Goal: Information Seeking & Learning: Learn about a topic

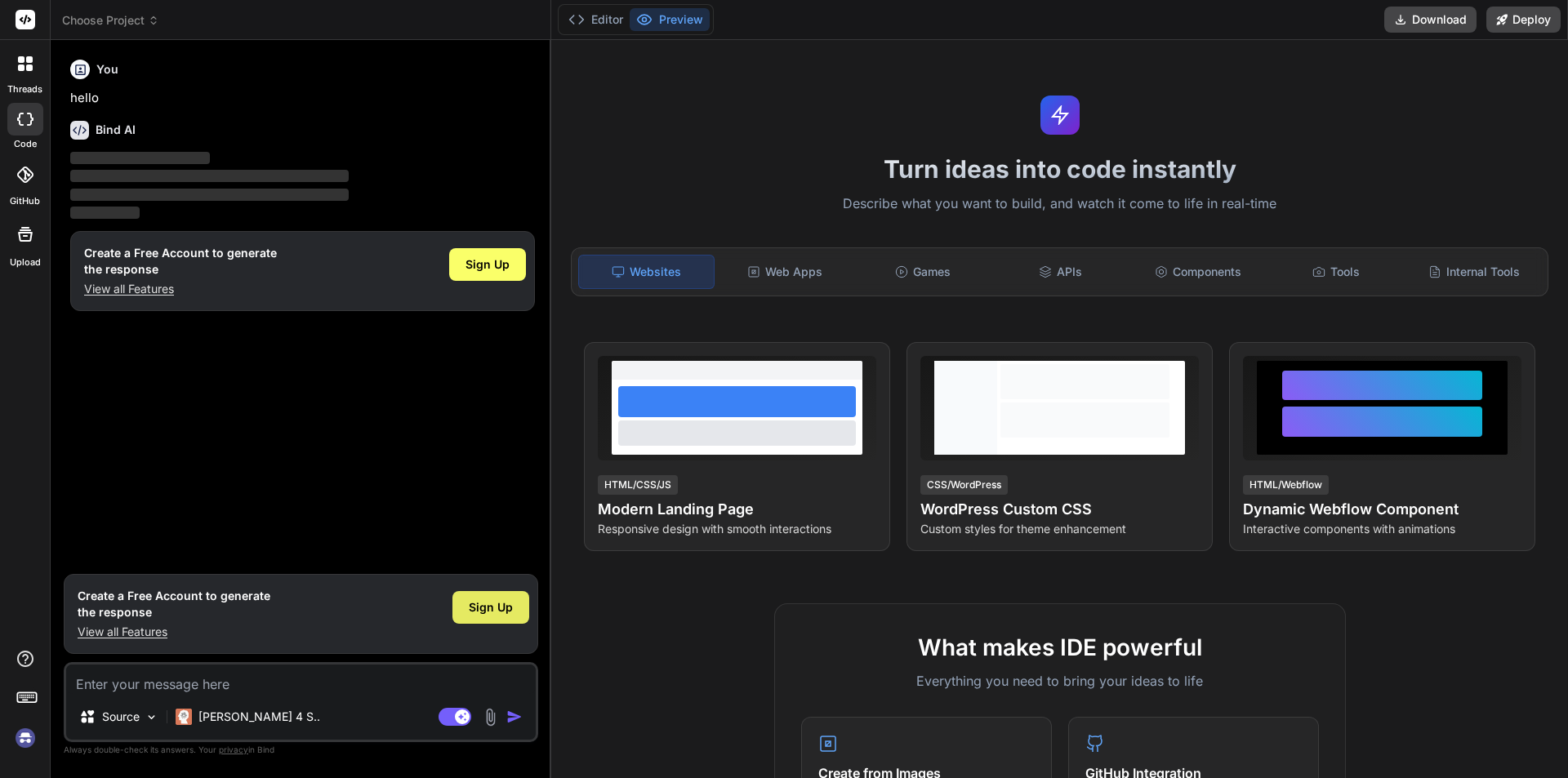
click at [485, 603] on span "Sign Up" at bounding box center [490, 607] width 44 height 16
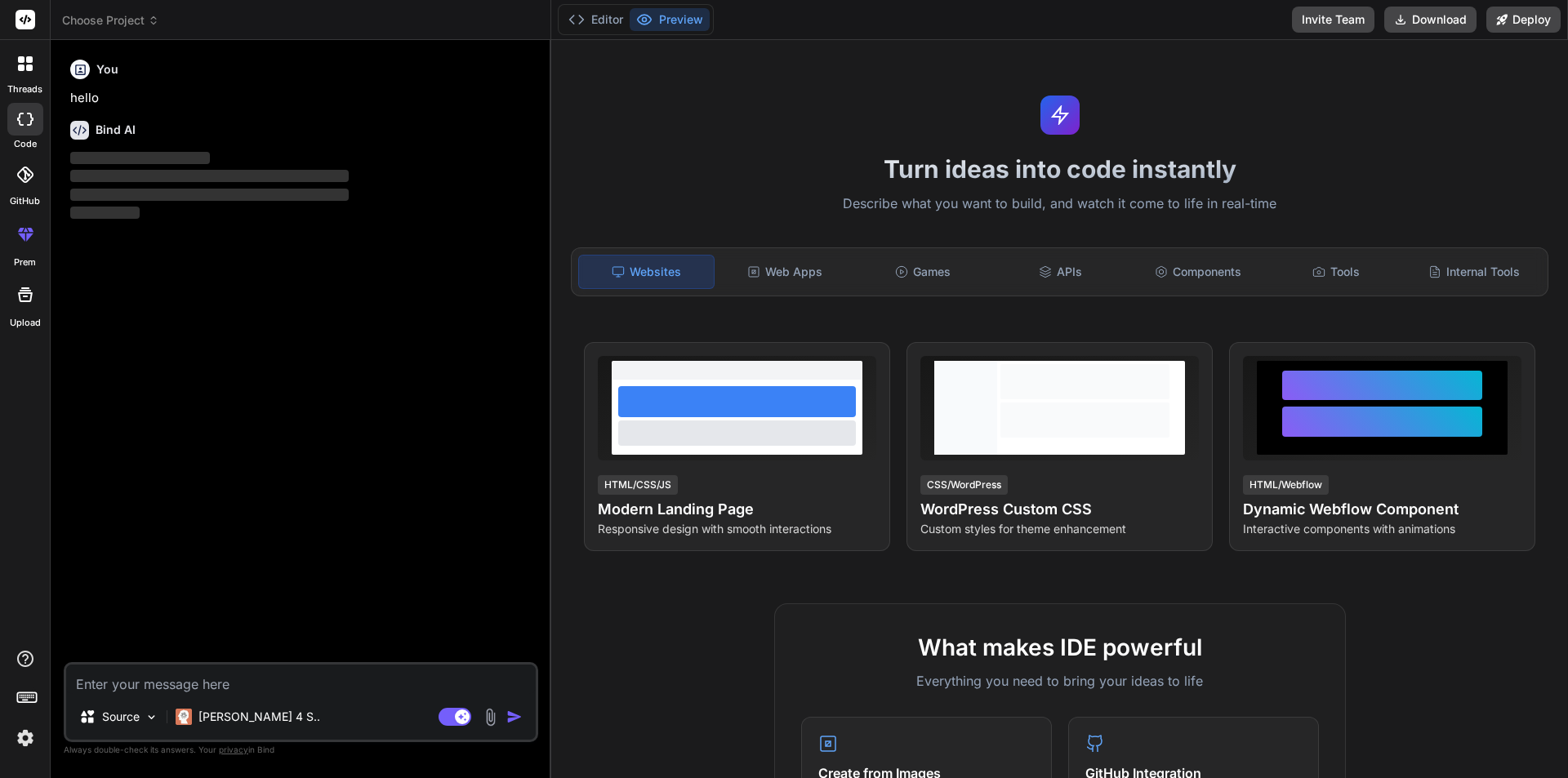
type textarea "x"
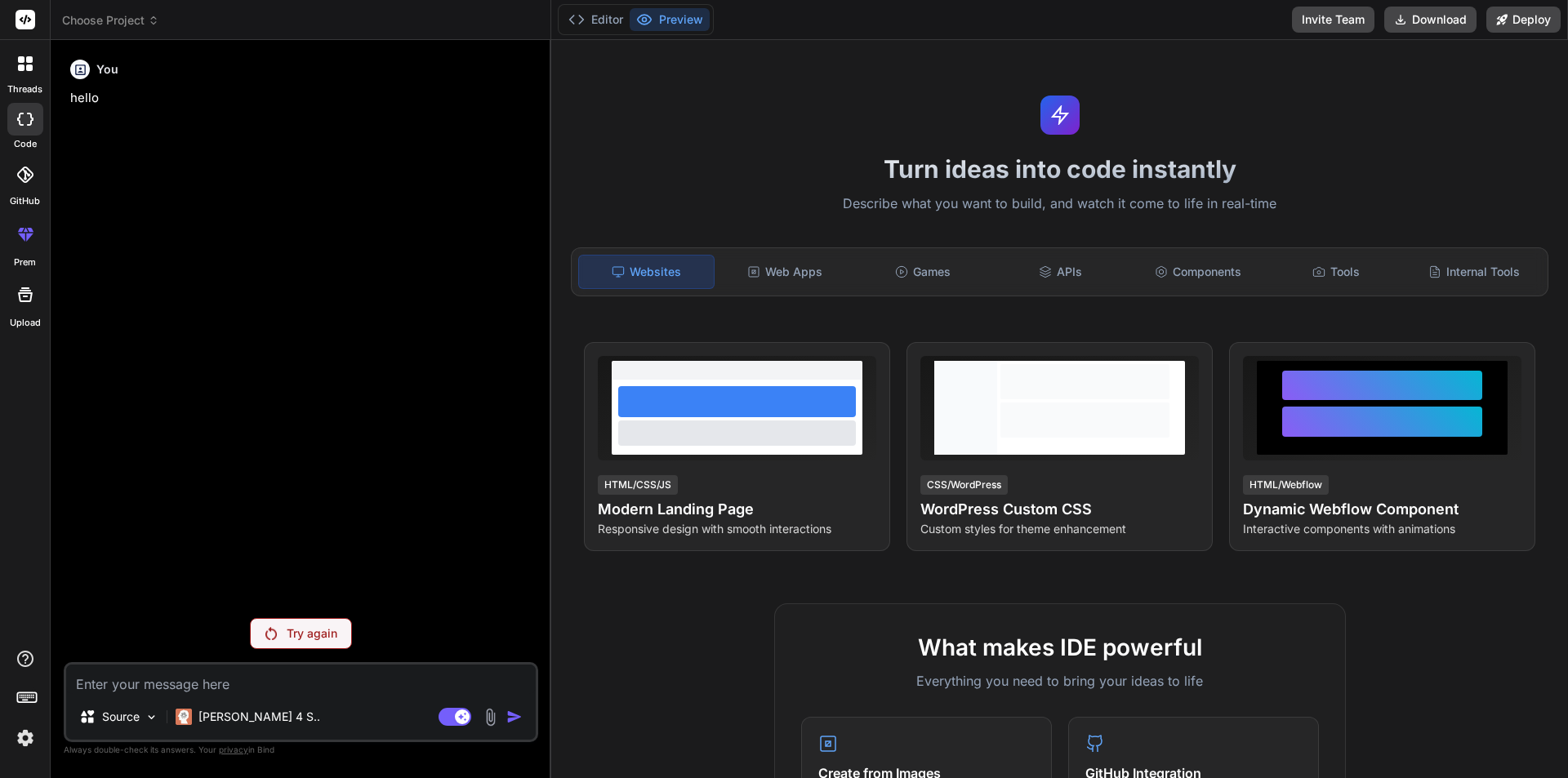
click at [151, 686] on textarea at bounding box center [301, 679] width 470 height 30
type textarea "i"
type textarea "x"
type textarea "i"
type textarea "x"
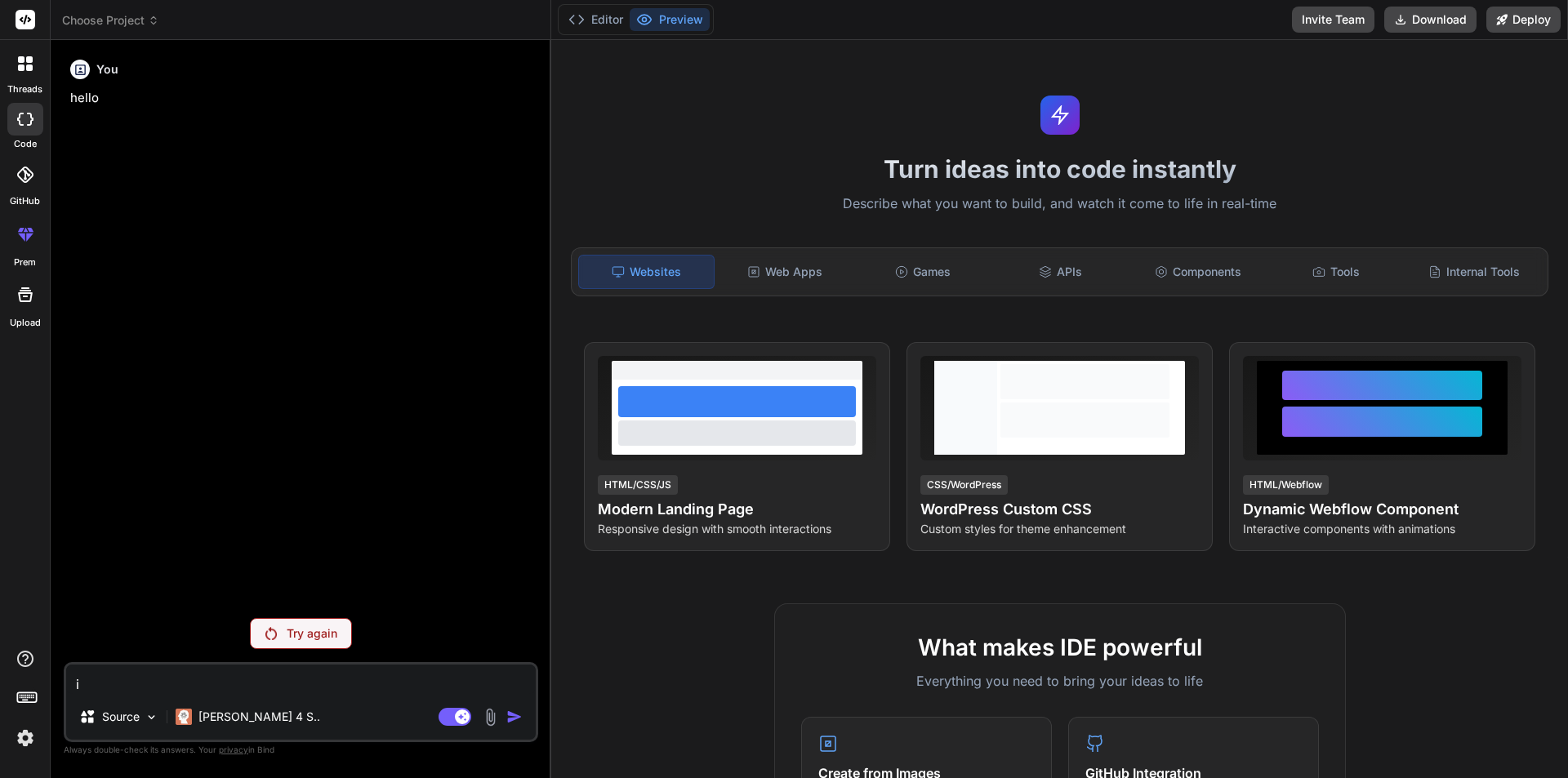
type textarea "i w"
type textarea "x"
type textarea "i wa"
type textarea "x"
type textarea "i was"
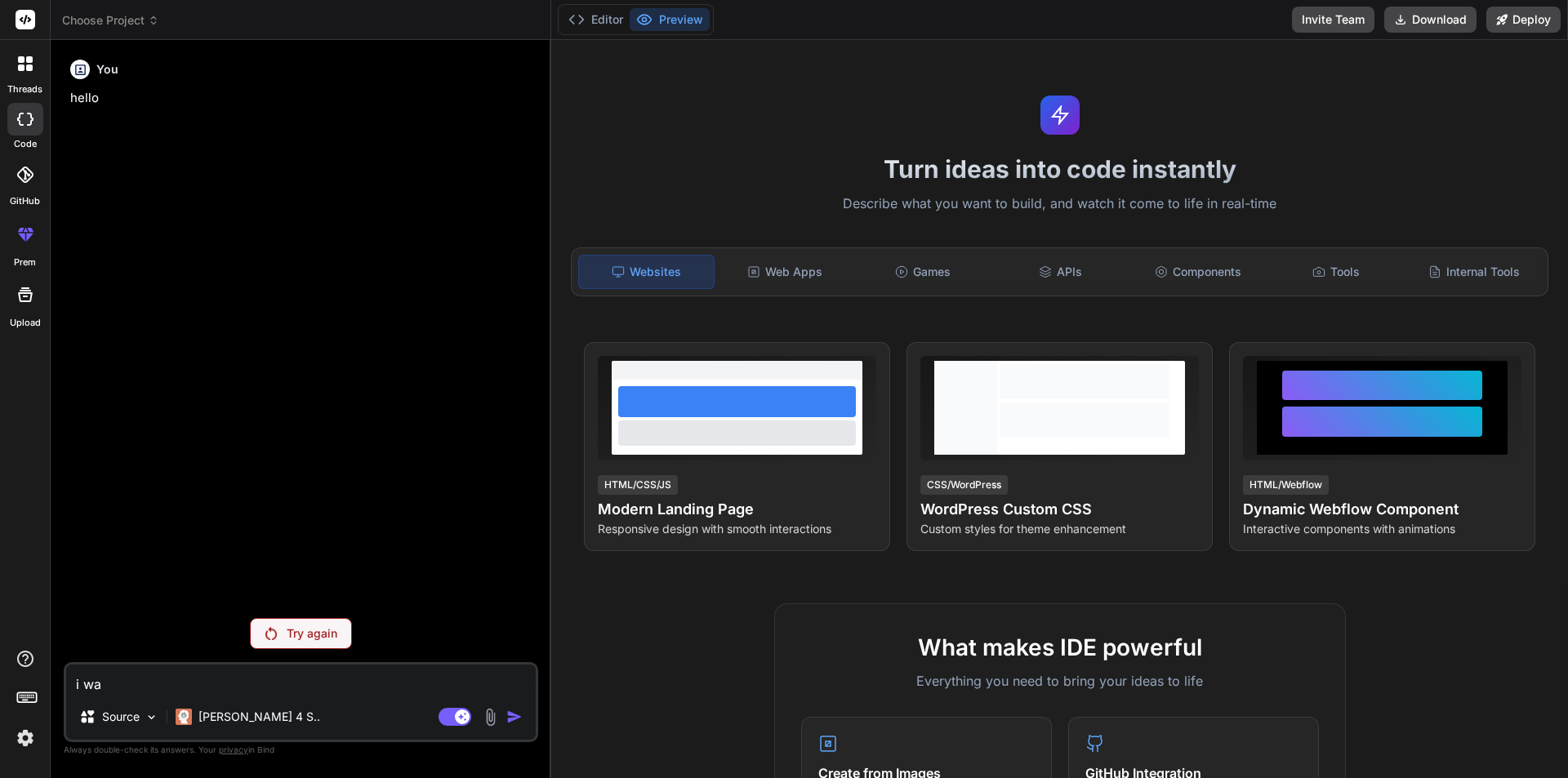
type textarea "x"
type textarea "i was"
type textarea "x"
type textarea "i was u"
type textarea "x"
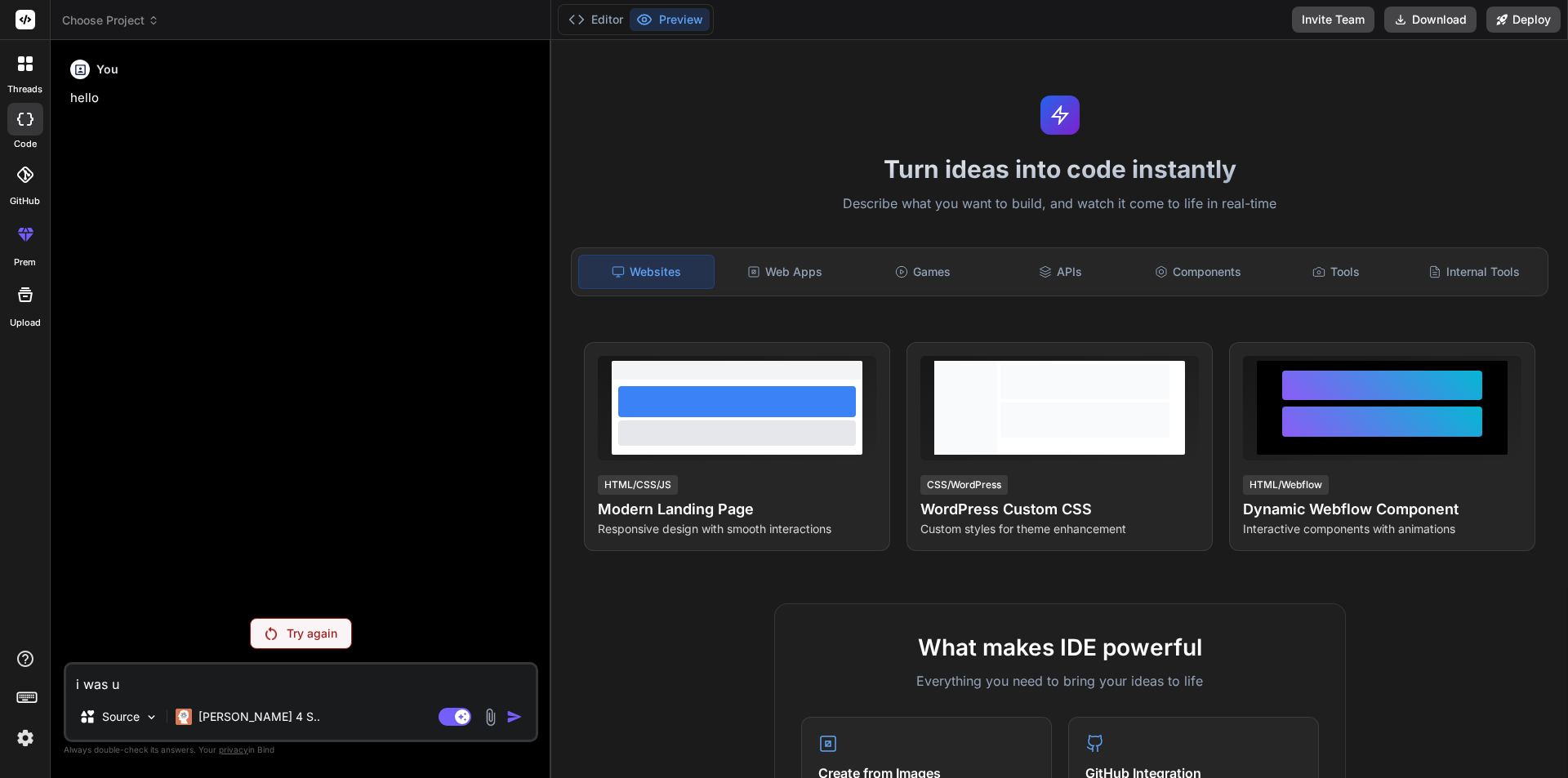
type textarea "i was us"
type textarea "x"
type textarea "i was use"
type textarea "x"
type textarea "i was use"
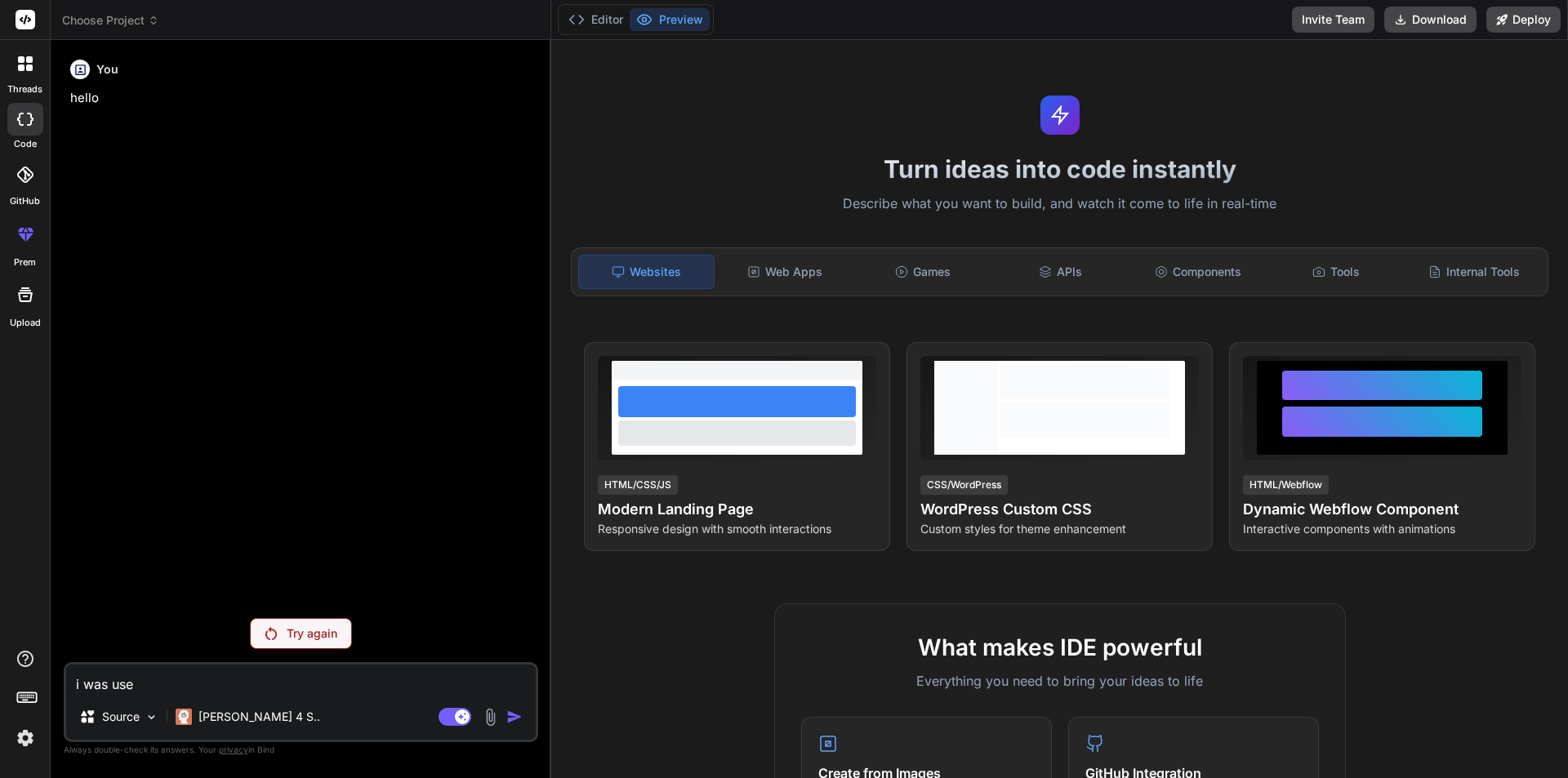
type textarea "x"
type textarea "i was use b"
type textarea "x"
type textarea "i was use br"
type textarea "x"
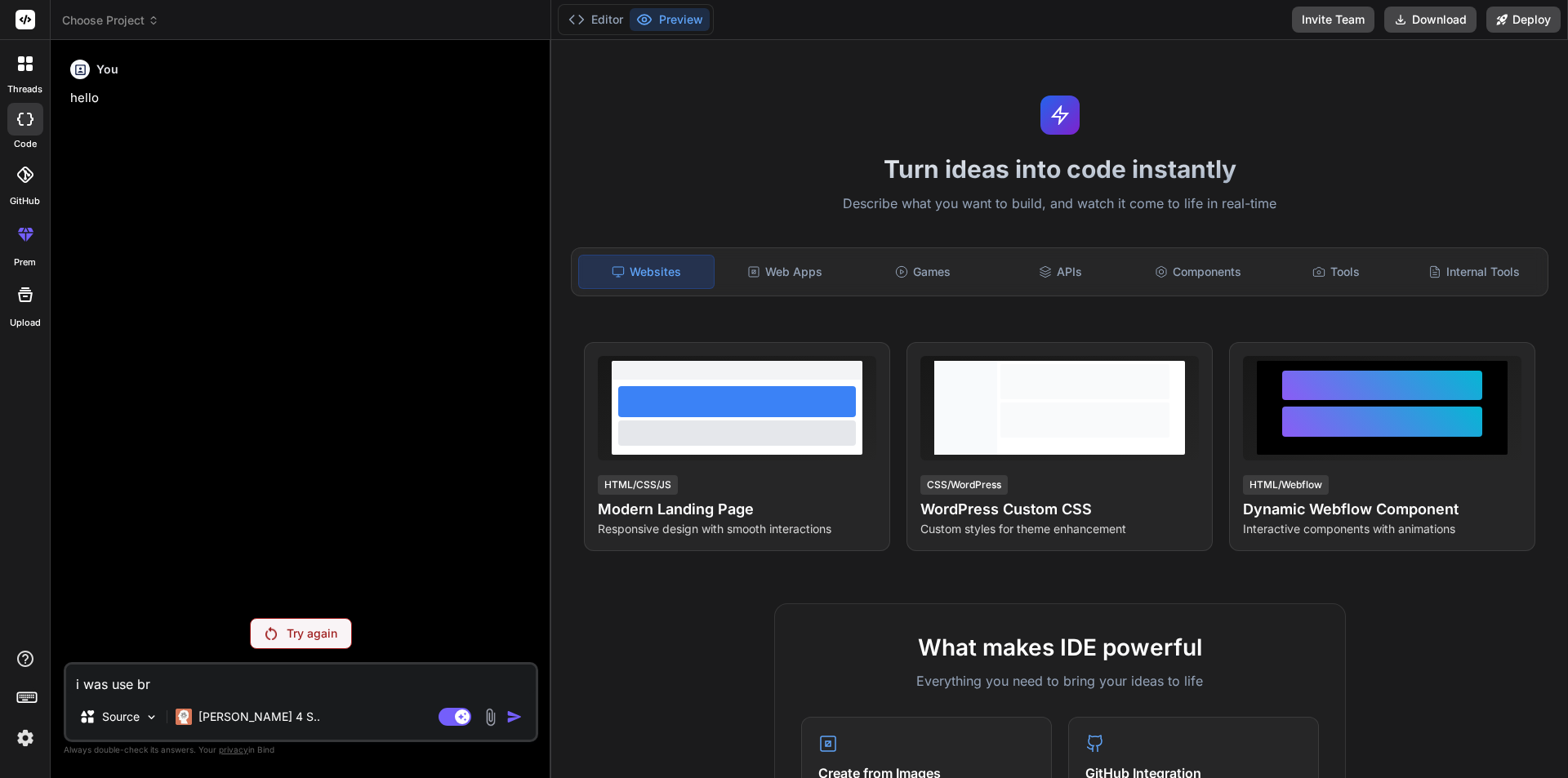
type textarea "i was use bro"
type textarea "x"
type textarea "i was use brow"
type textarea "x"
type textarea "i was use brows"
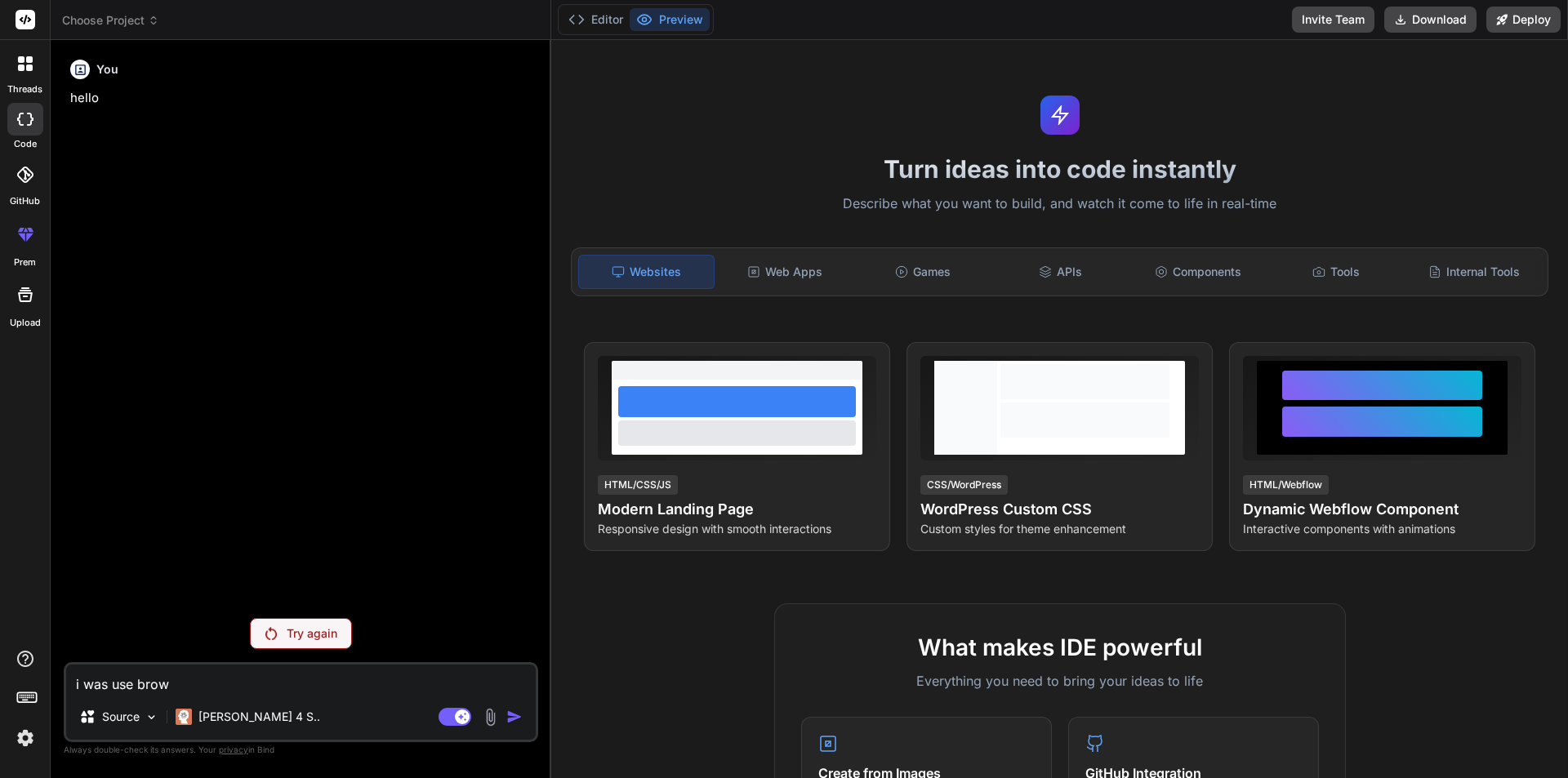
type textarea "x"
type textarea "i was use browse"
type textarea "x"
type textarea "i was use browser"
type textarea "x"
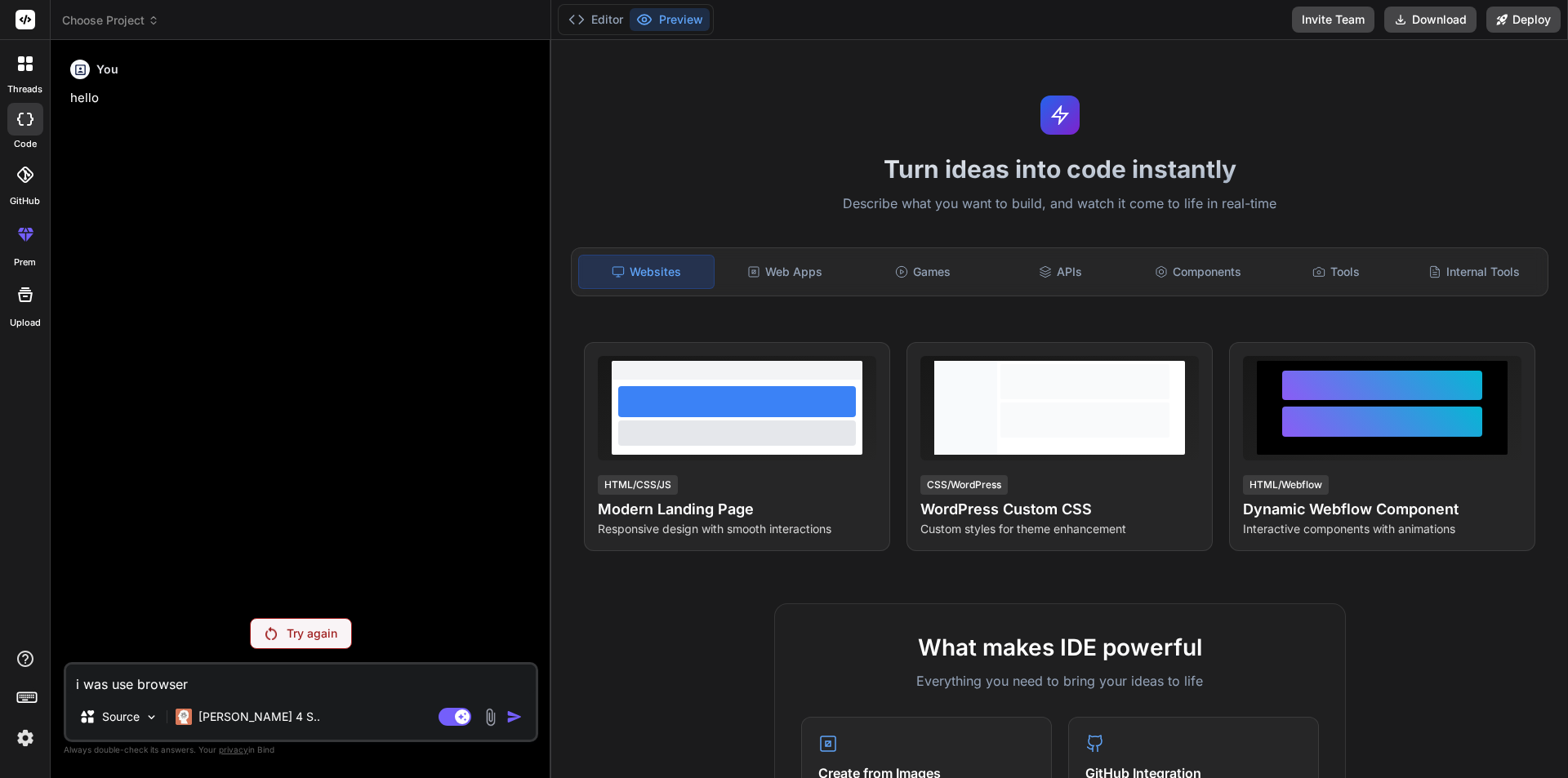
type textarea "i was use browser"
type textarea "x"
type textarea "i was use browser s"
type textarea "x"
type textarea "i was use browser sh"
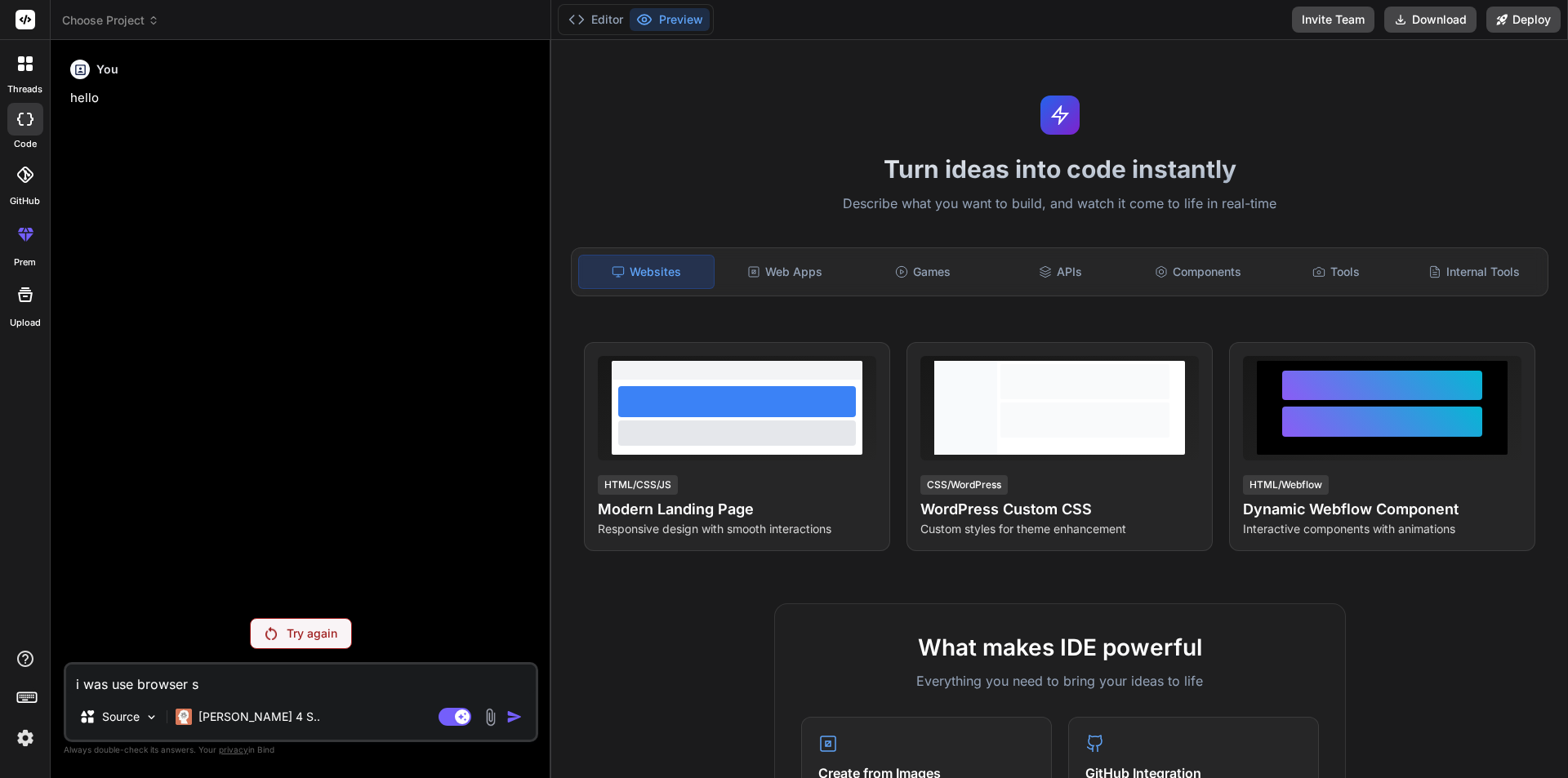
type textarea "x"
type textarea "i was use browser sho"
type textarea "x"
type textarea "i was use browser shot"
type textarea "x"
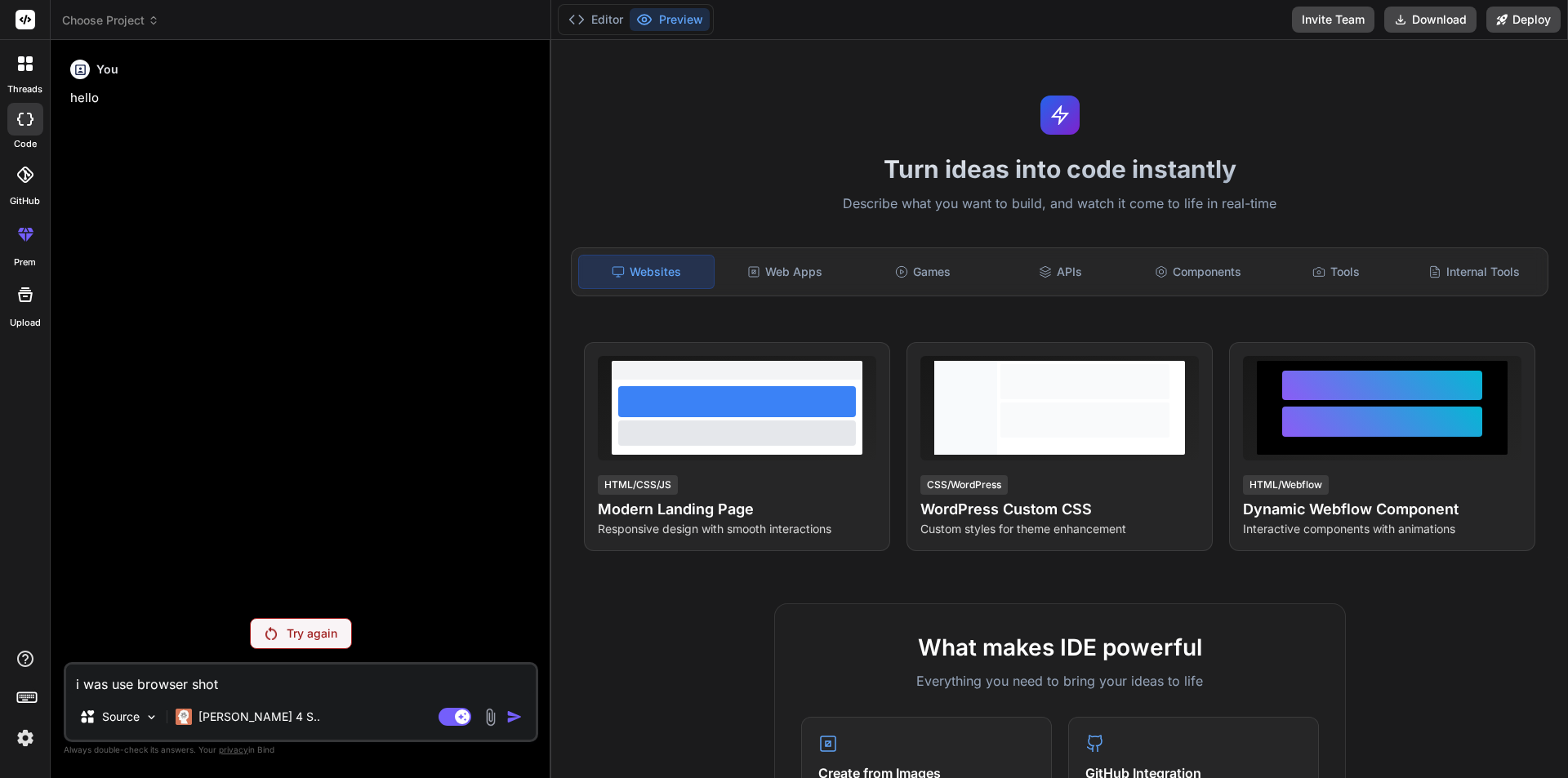
click at [254, 679] on textarea "i was use browser shot" at bounding box center [301, 679] width 470 height 30
type textarea "i was use browser sho"
type textarea "x"
type textarea "i was use browser sh"
type textarea "x"
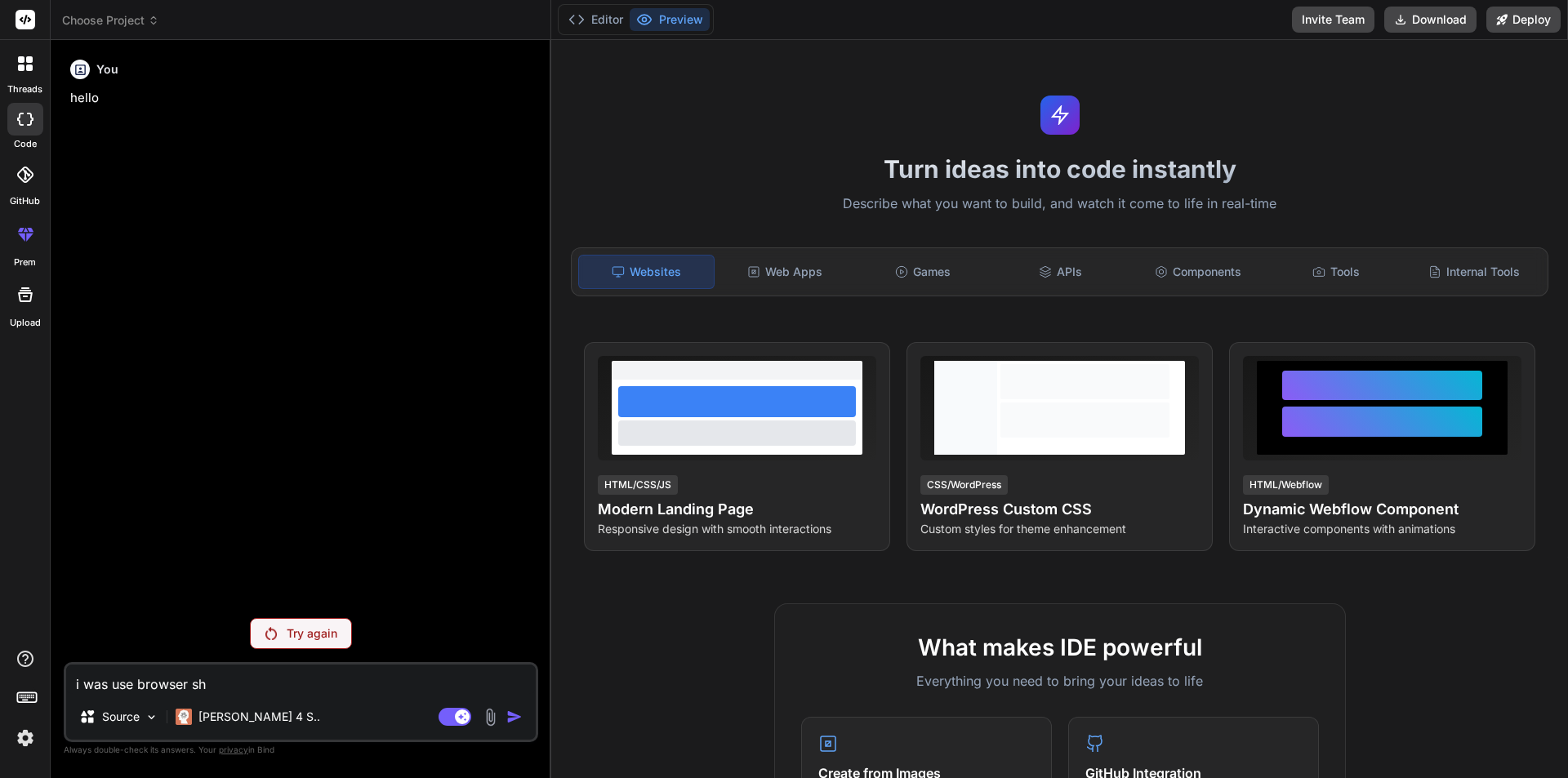
type textarea "i was use browser s"
type textarea "x"
type textarea "i was use browser"
type textarea "x"
type textarea "i was use browser"
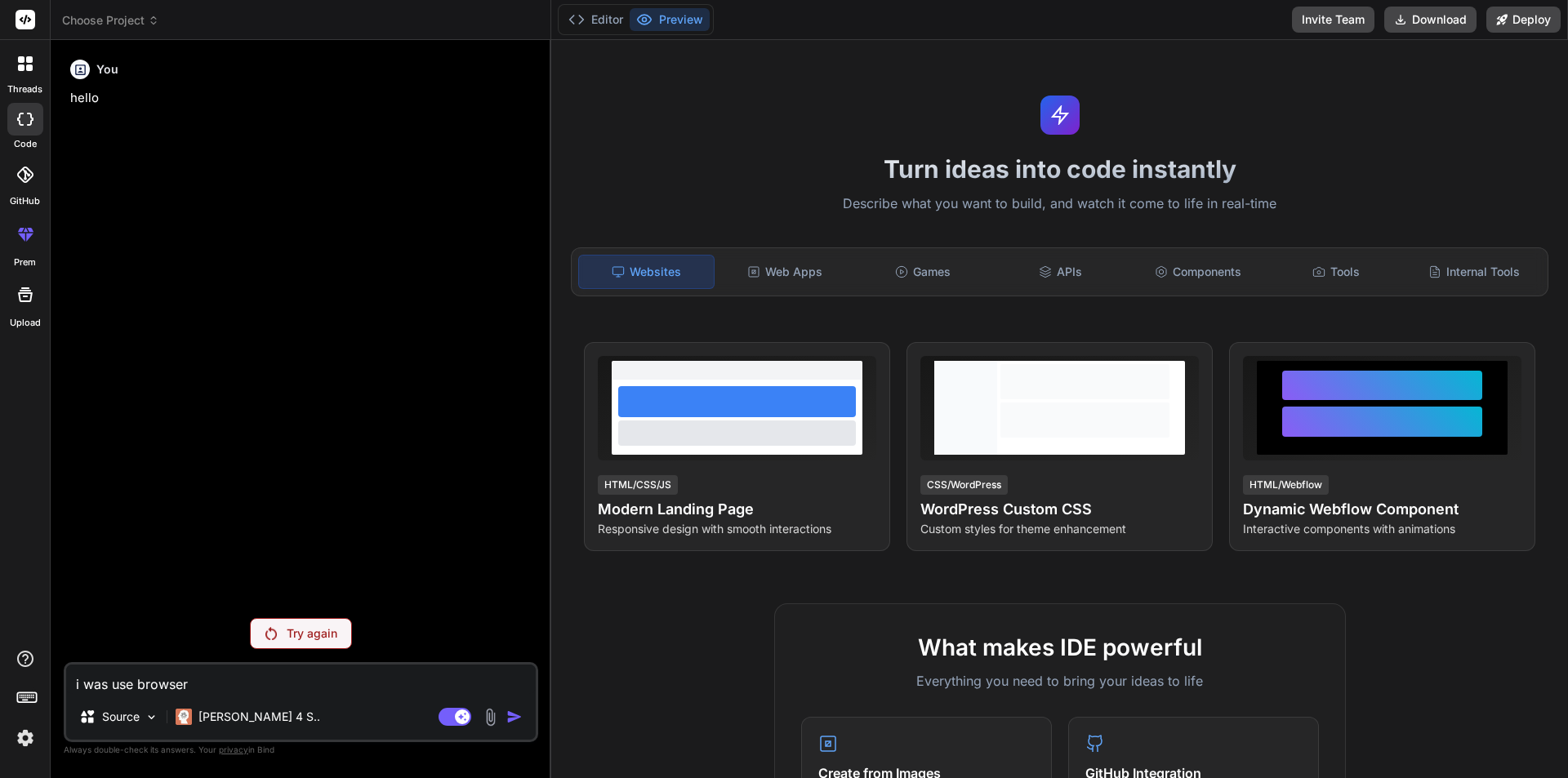
type textarea "x"
type textarea "i was use browse"
type textarea "x"
type textarea "i was use brows"
type textarea "x"
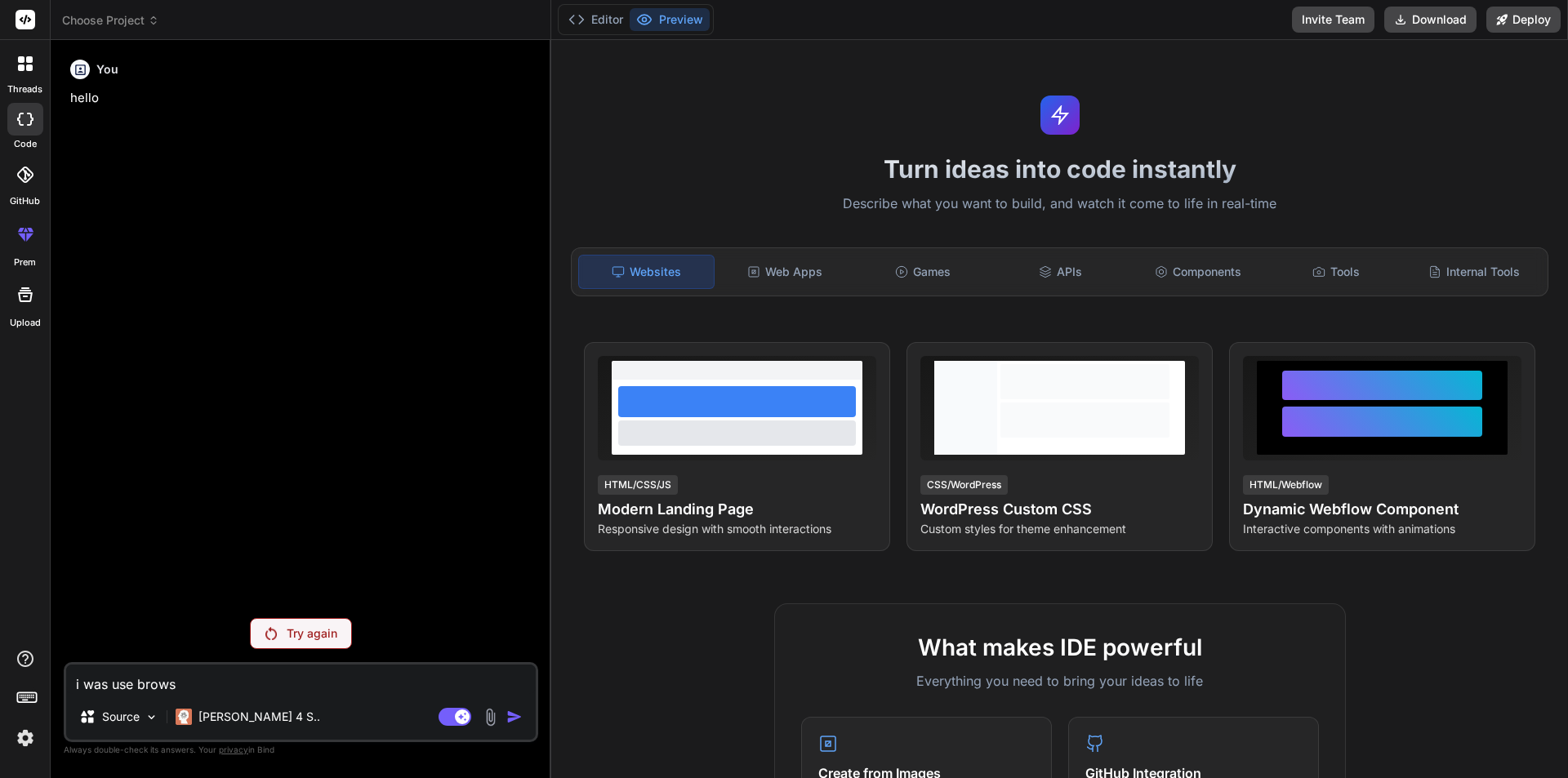
type textarea "i was use brow"
type textarea "x"
type textarea "i was use bro"
type textarea "x"
type textarea "i was use br"
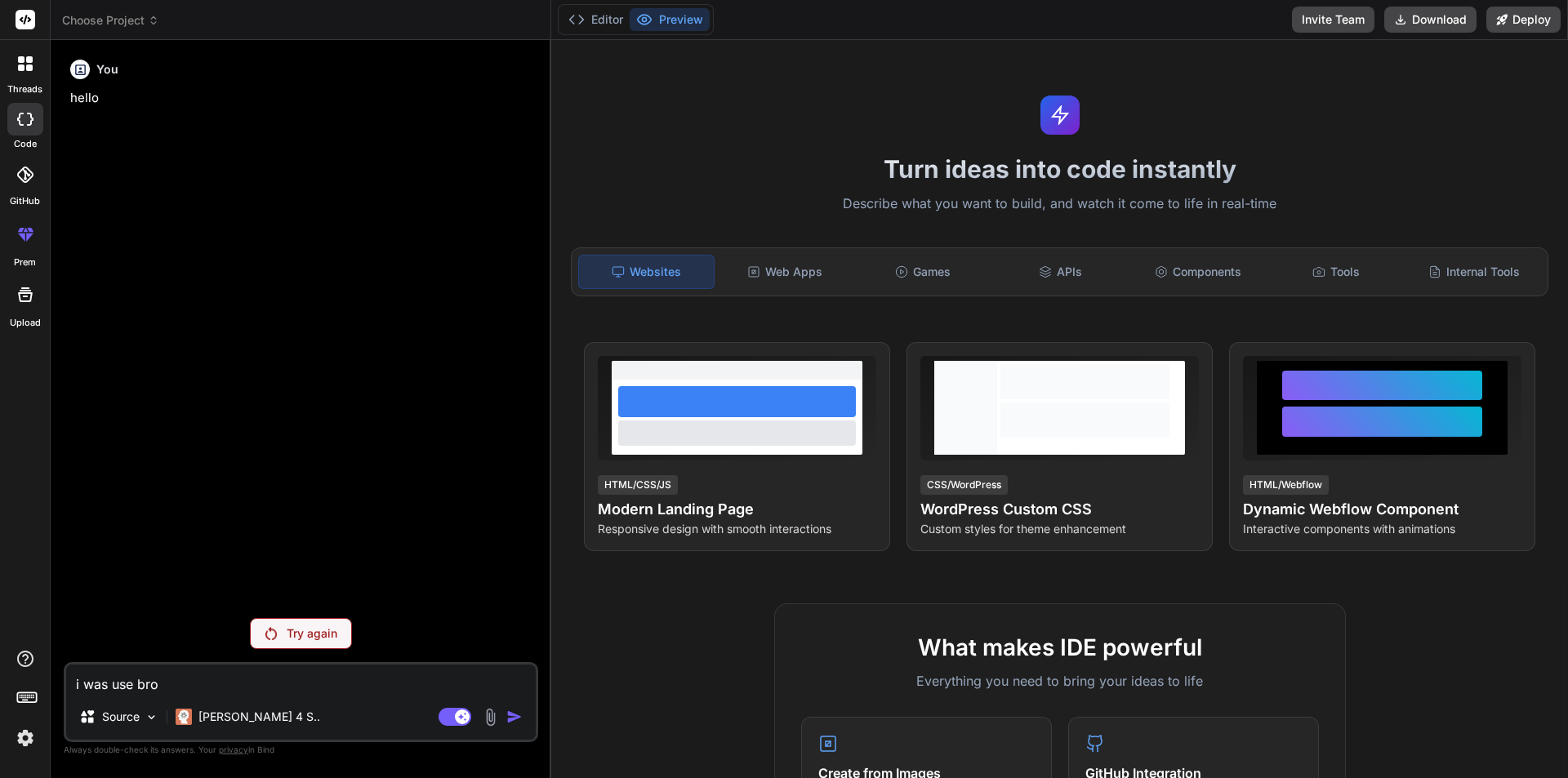
type textarea "x"
type textarea "i was use b"
type textarea "x"
type textarea "i was use"
type textarea "x"
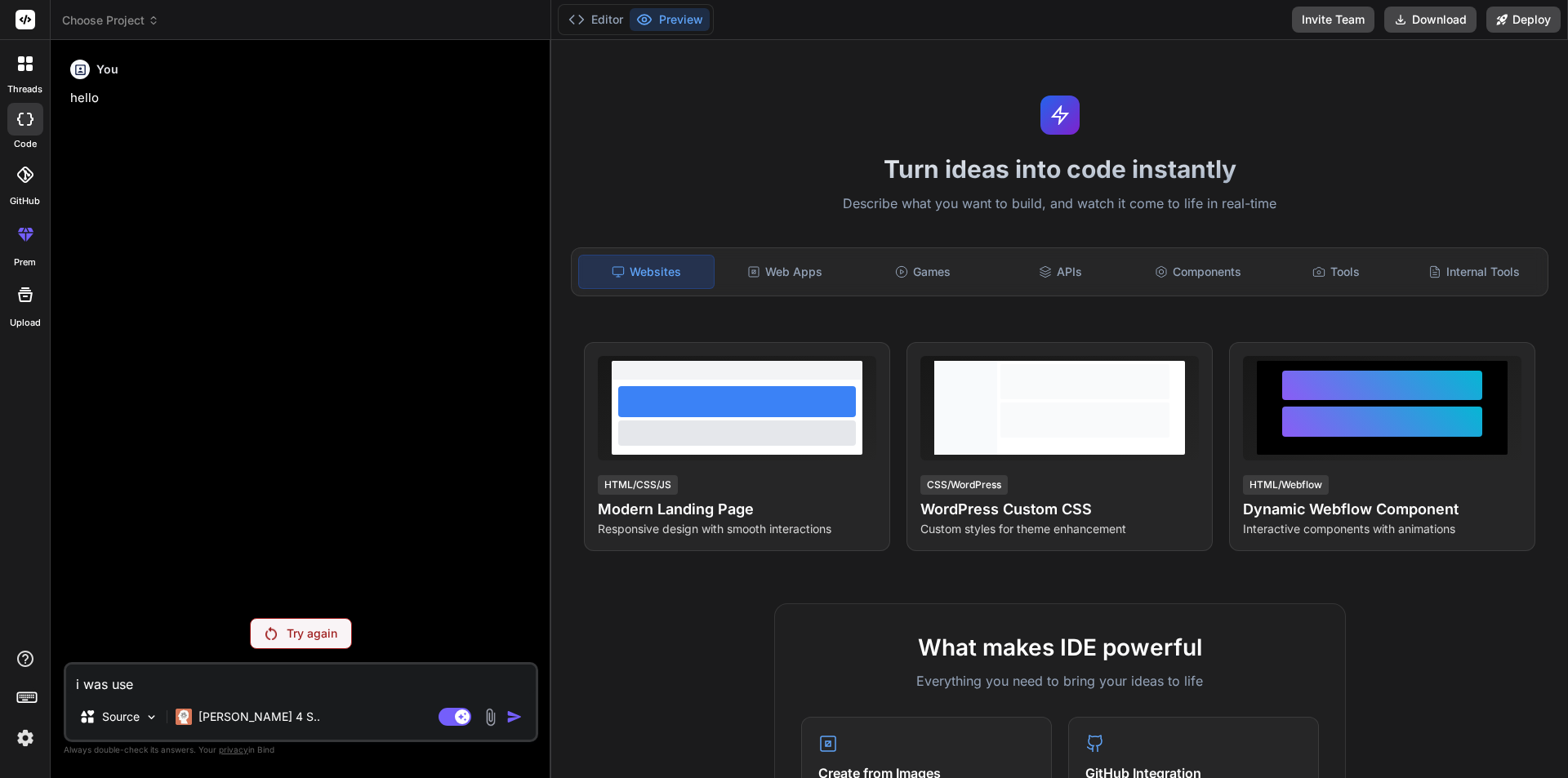
type textarea "i was use"
type textarea "x"
type textarea "i was us"
type textarea "x"
type textarea "i was u"
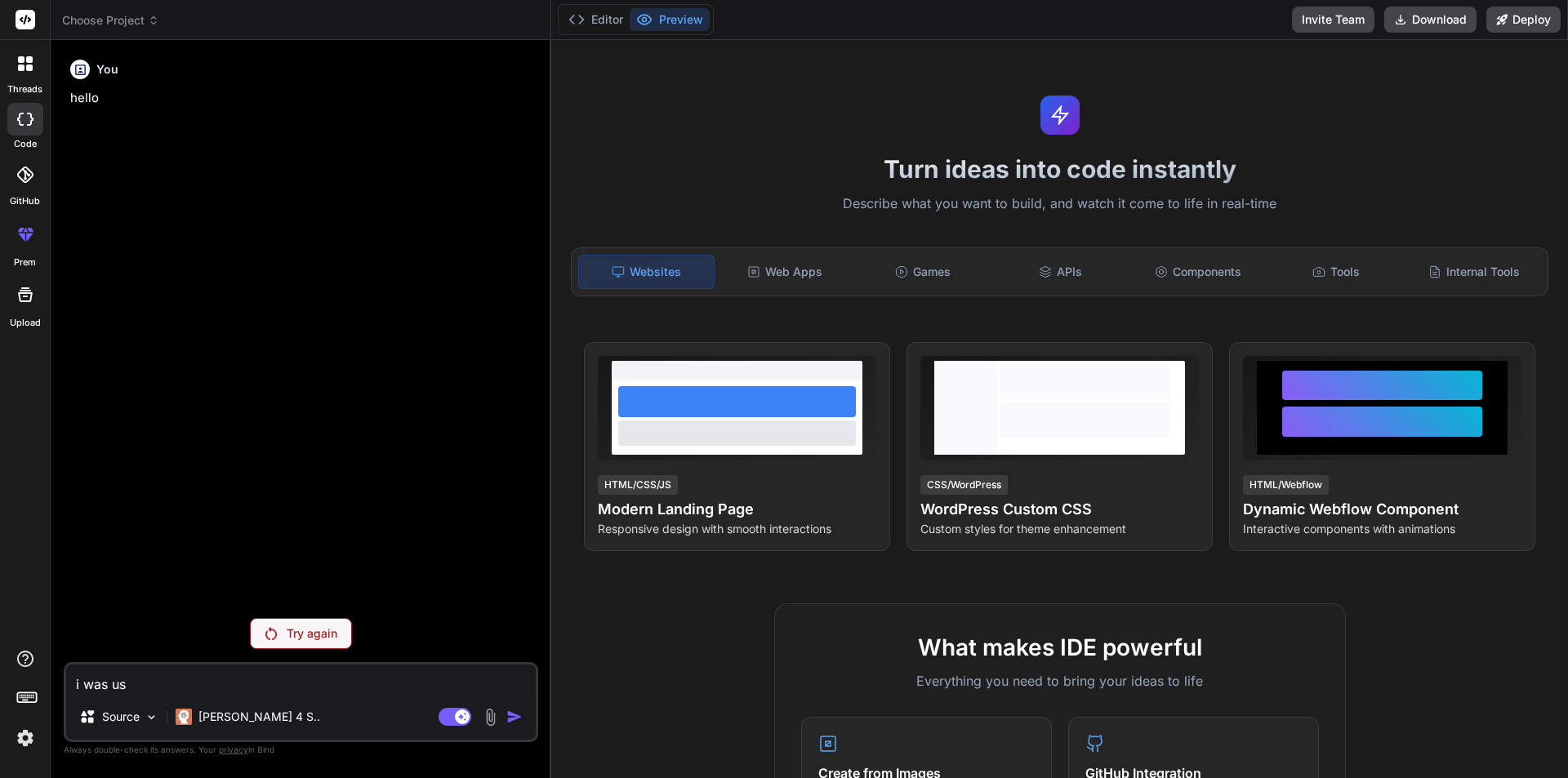
type textarea "x"
type textarea "i was"
type textarea "x"
type textarea "i was"
type textarea "x"
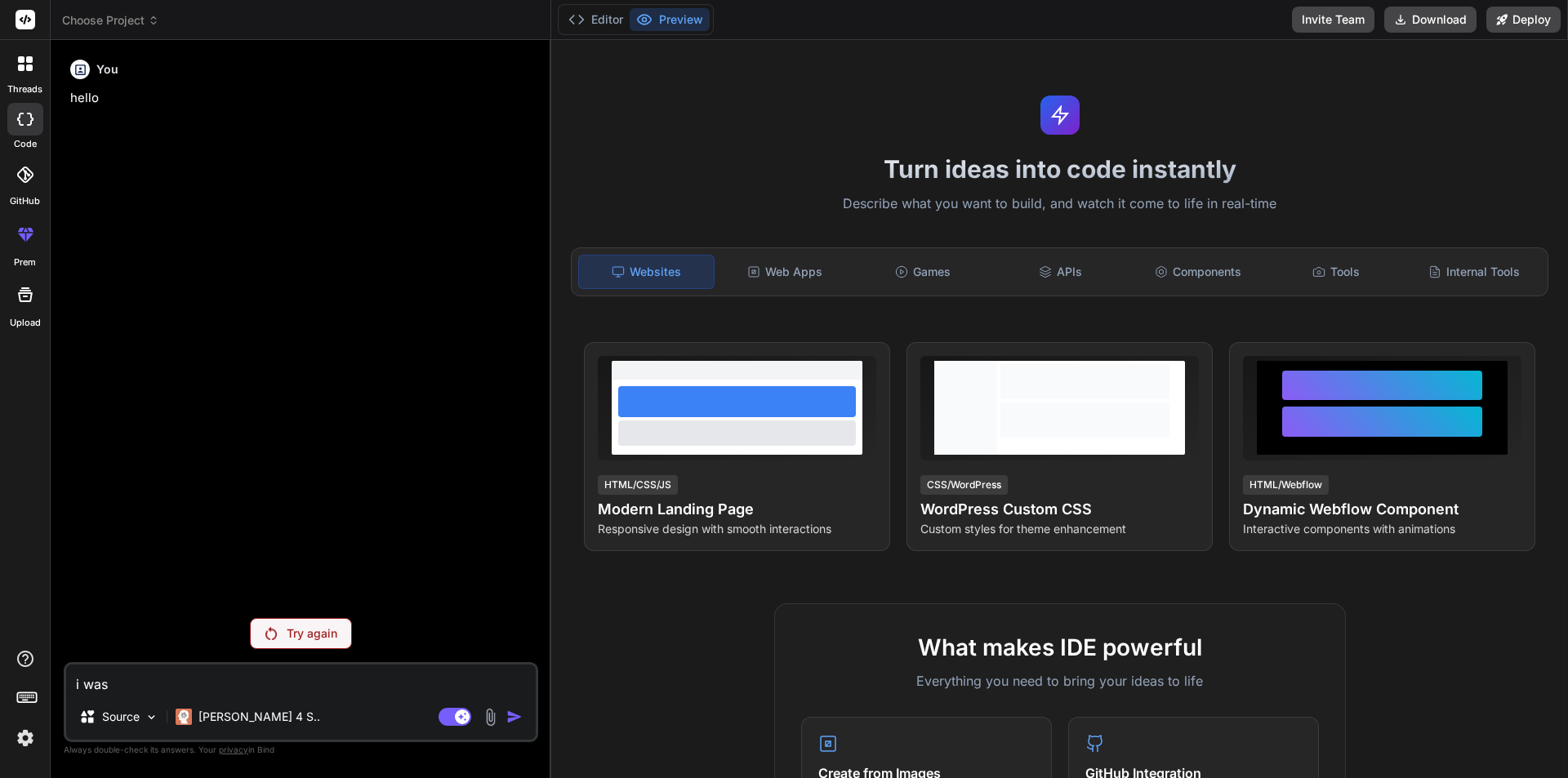
type textarea "i wa"
type textarea "x"
type textarea "i w"
type textarea "x"
type textarea "i"
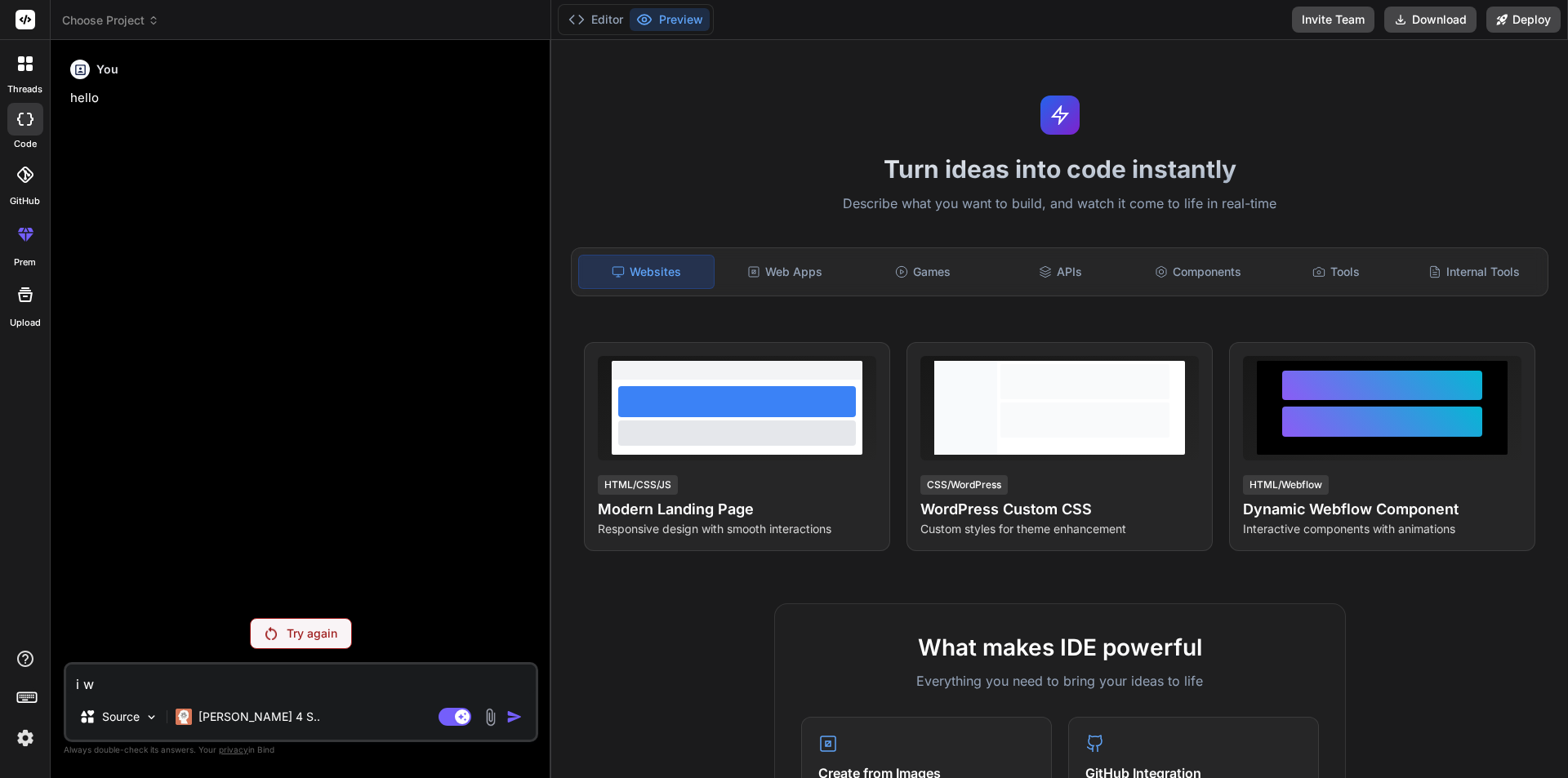
type textarea "x"
type textarea "i"
type textarea "x"
type textarea "h"
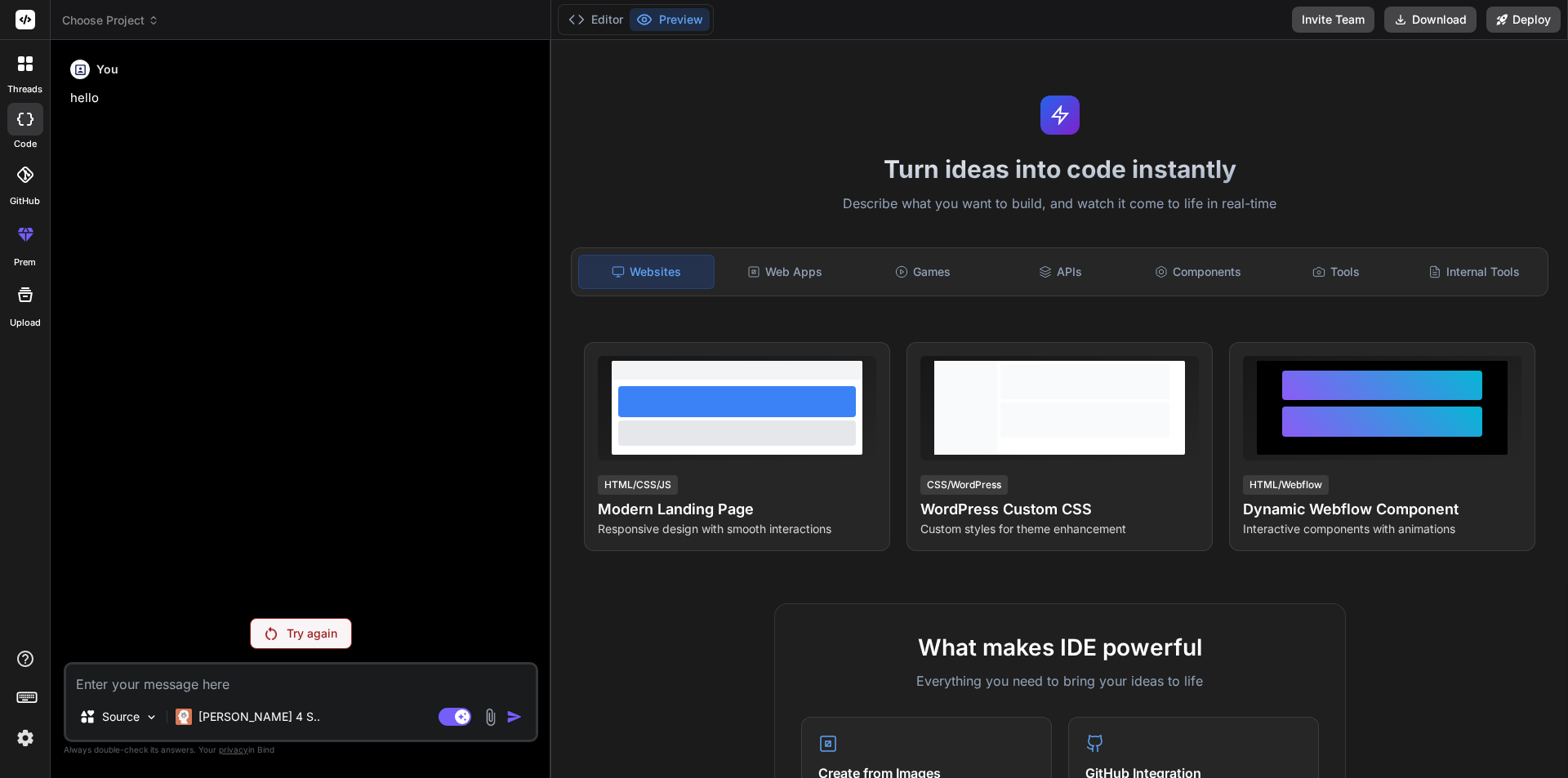
type textarea "x"
type textarea "ho"
type textarea "x"
type textarea "how"
type textarea "x"
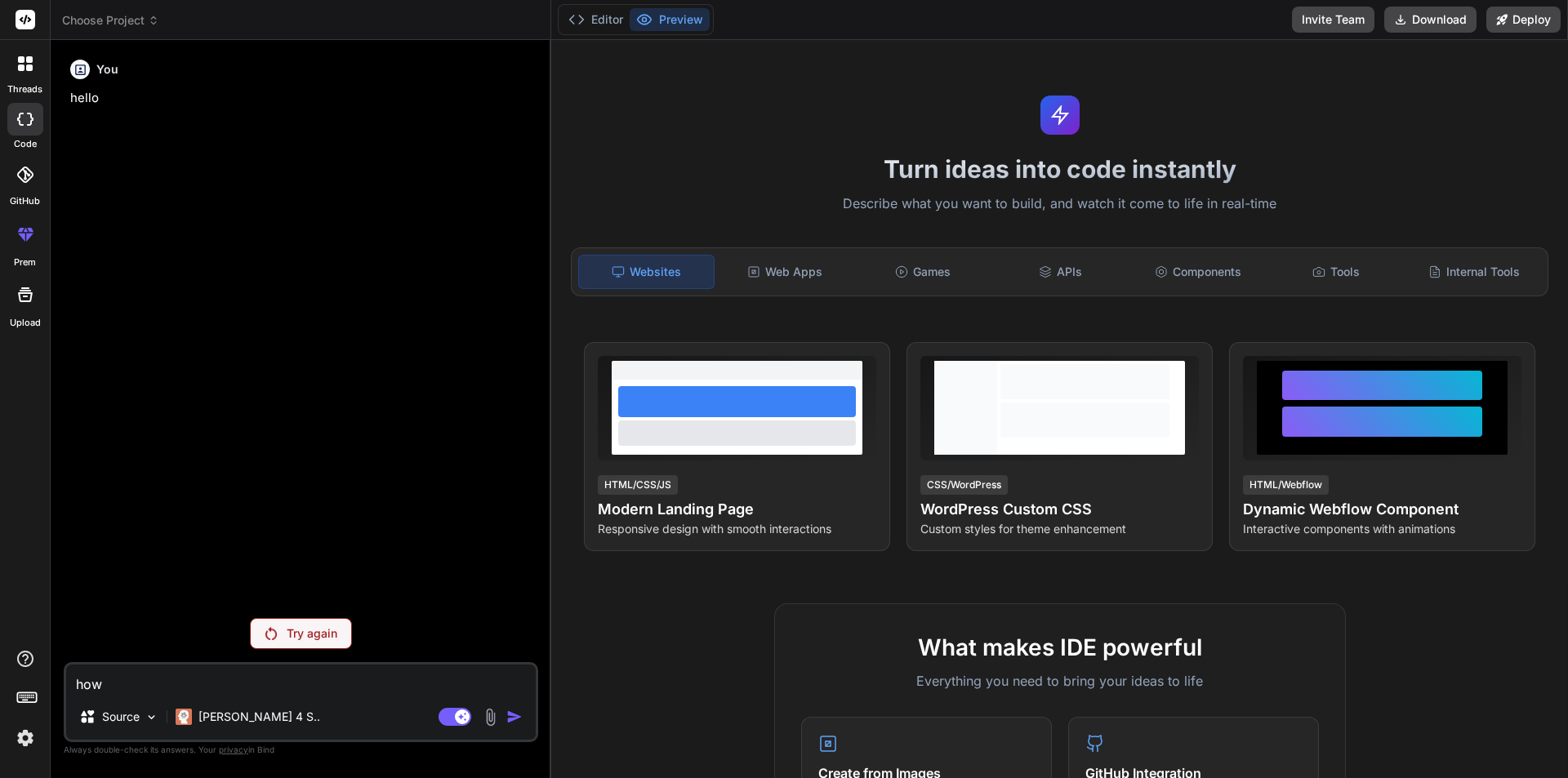
type textarea "how"
type textarea "x"
type textarea "how t"
type textarea "x"
type textarea "how to"
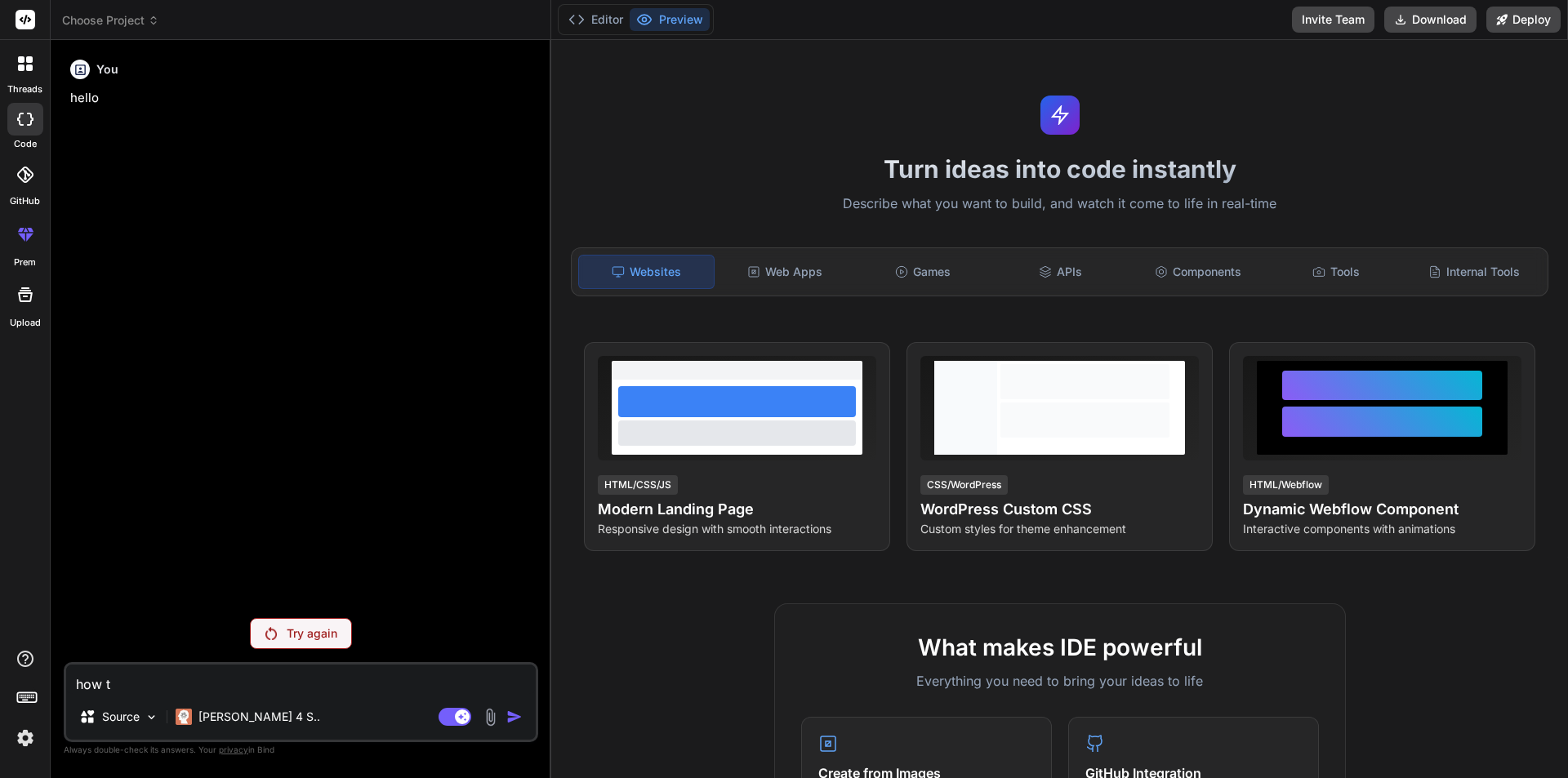
type textarea "x"
type textarea "how to"
type textarea "x"
type textarea "how to i"
type textarea "x"
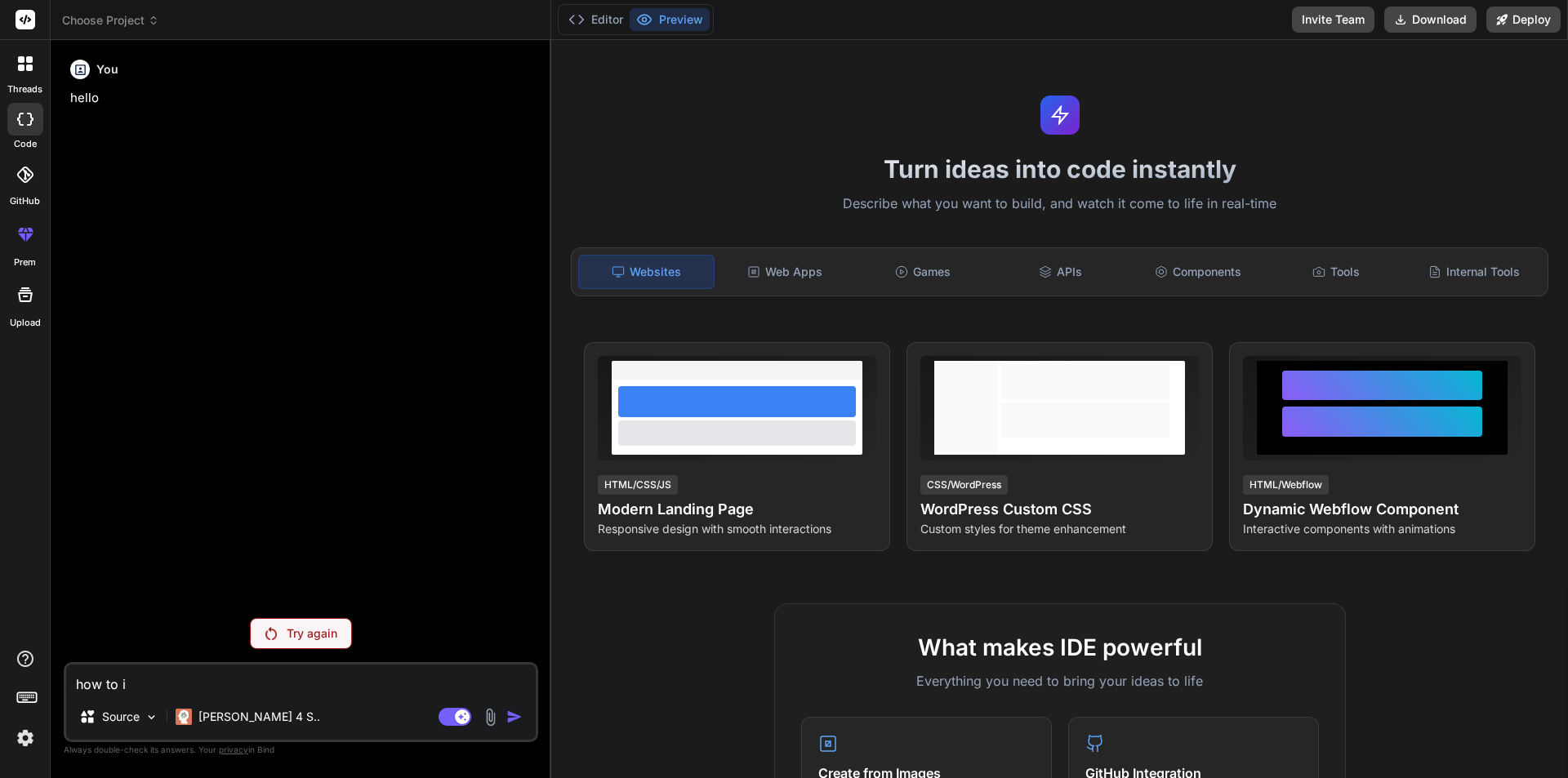
type textarea "how to in"
type textarea "x"
type textarea "how to ins"
type textarea "x"
type textarea "how to inst"
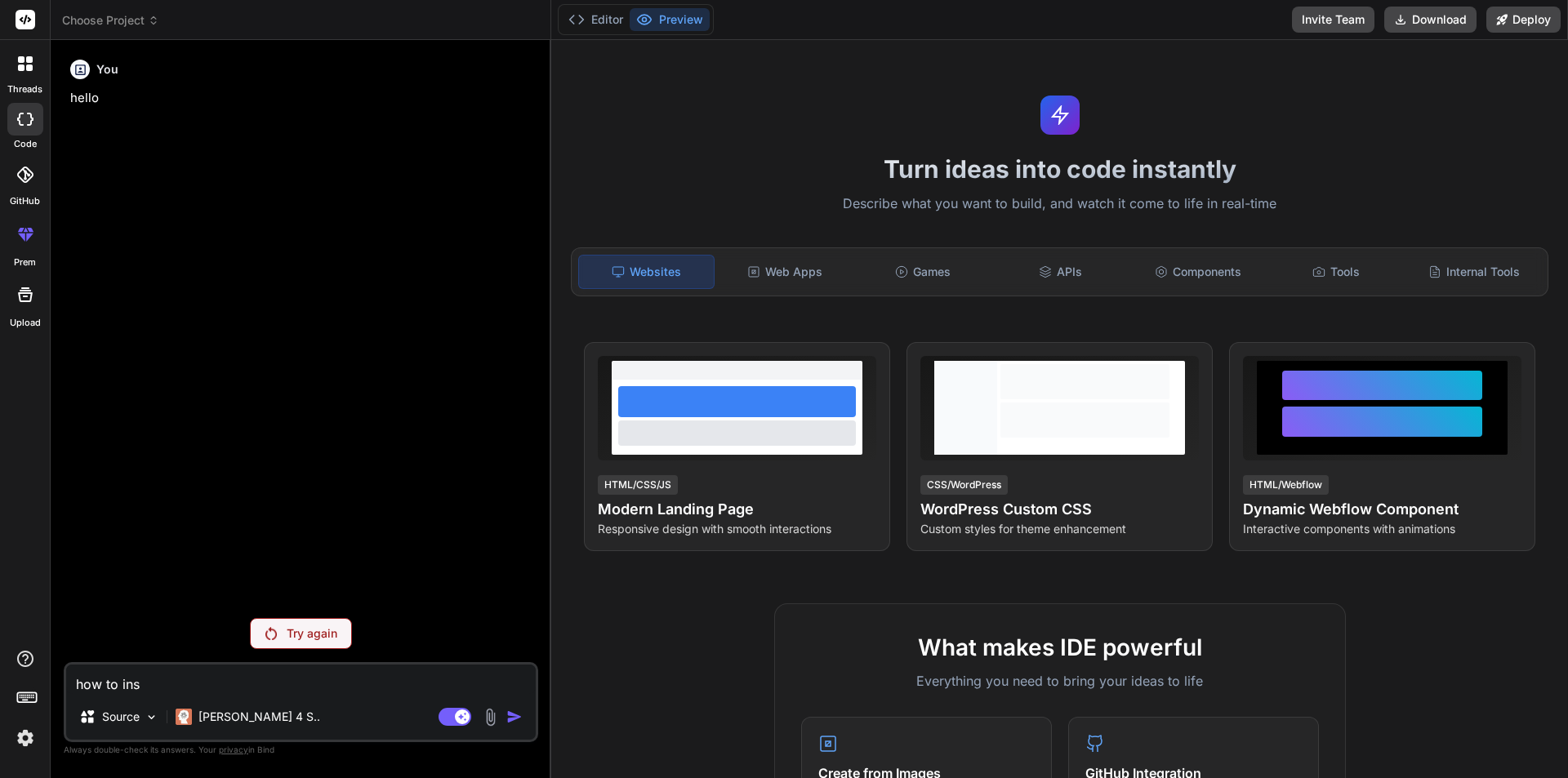
type textarea "x"
type textarea "how to insta"
type textarea "x"
type textarea "how to instal"
type textarea "x"
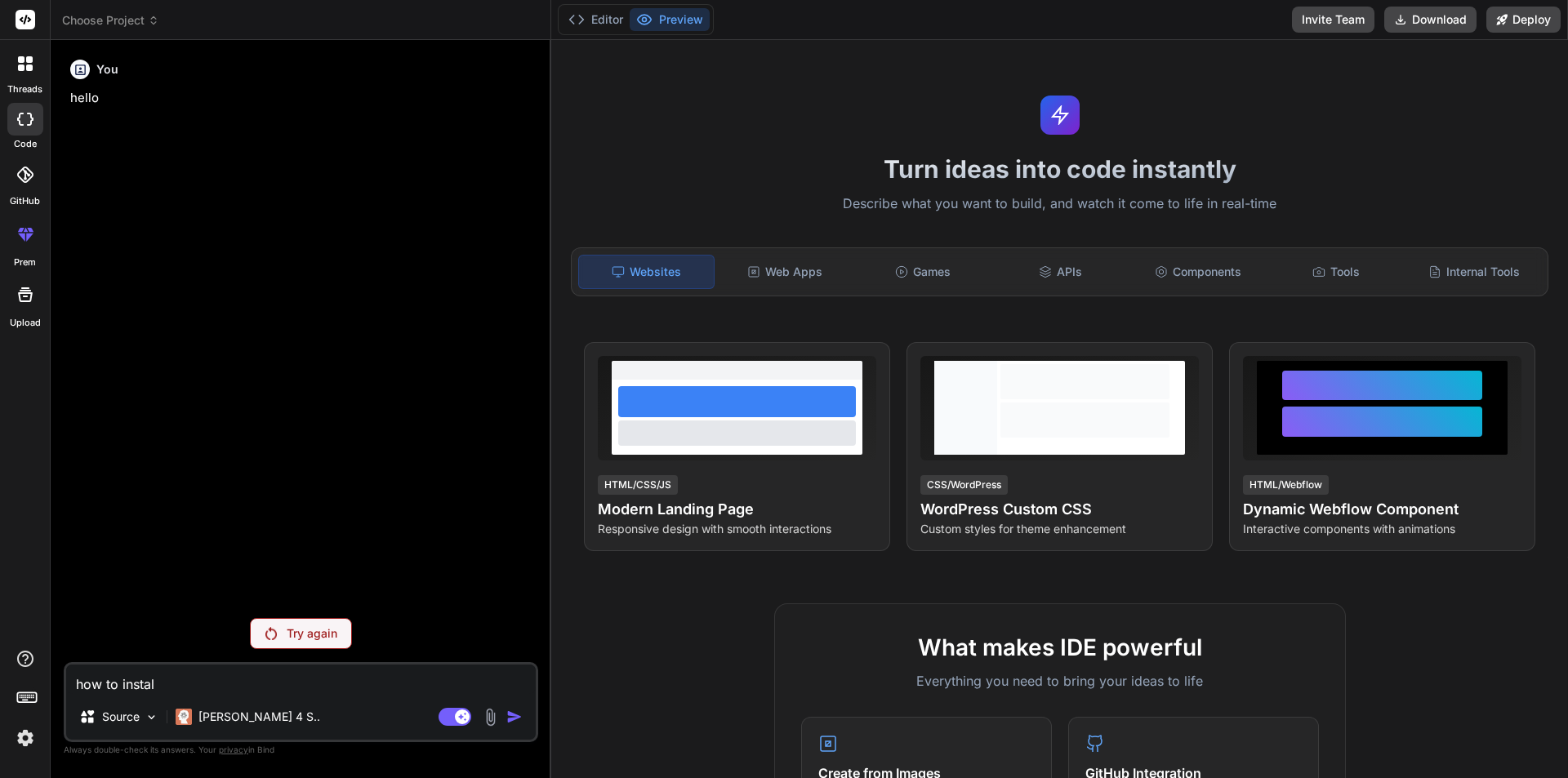
type textarea "how to install"
type textarea "x"
type textarea "how to install"
type textarea "x"
type textarea "how to install n"
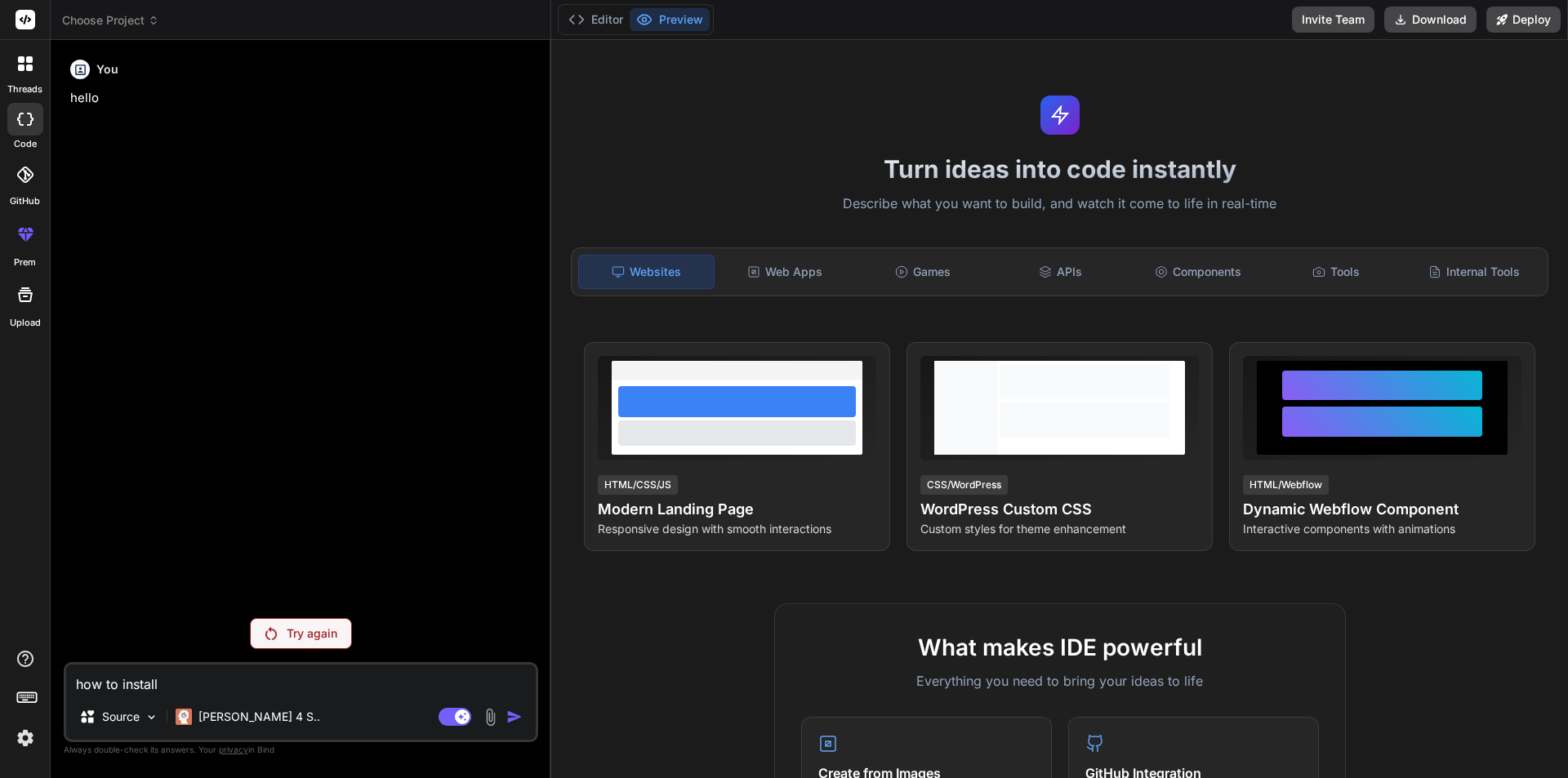
type textarea "x"
type textarea "how to install no"
type textarea "x"
type textarea "how to install nod"
type textarea "x"
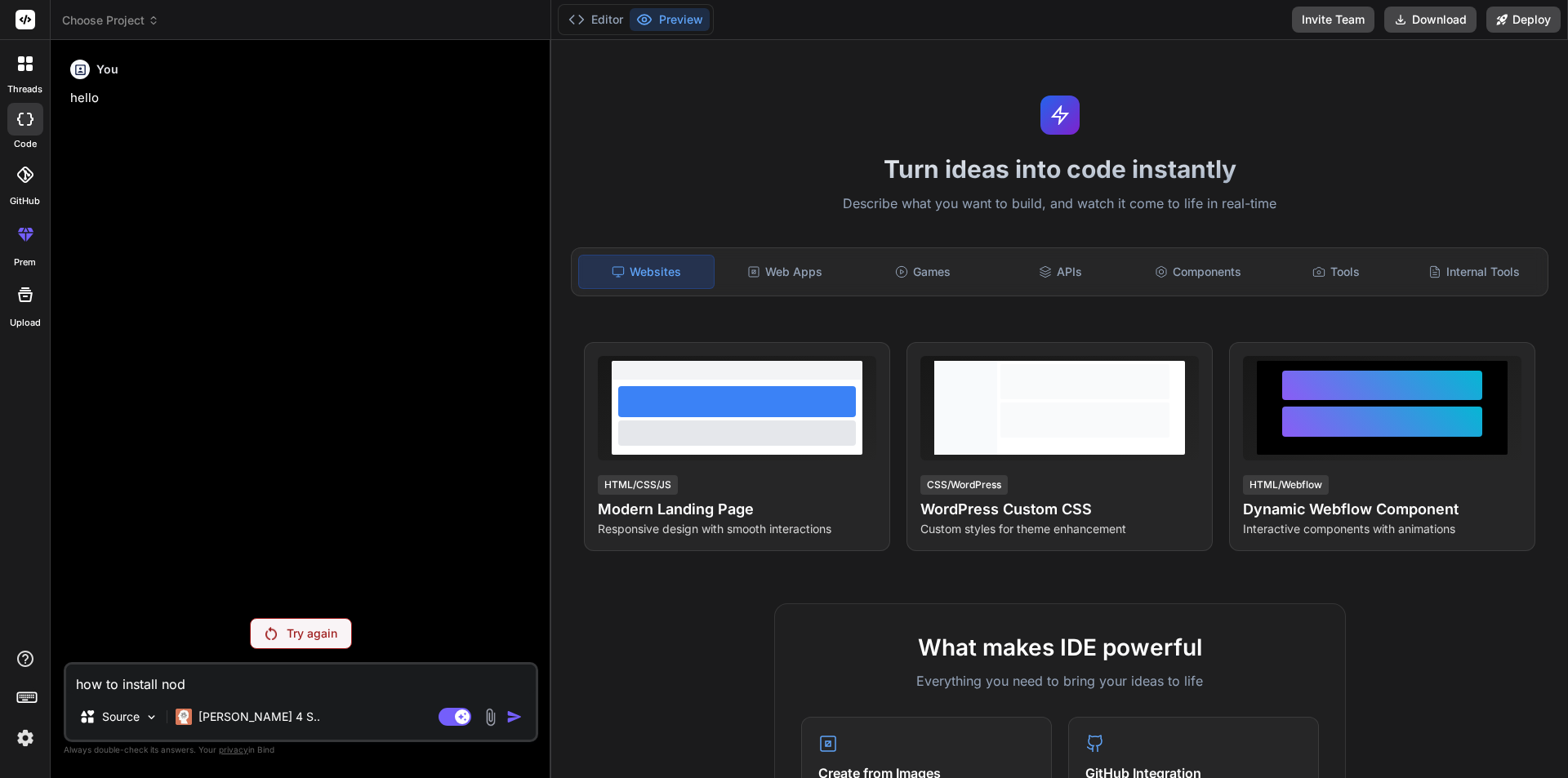
type textarea "how to install node"
type textarea "x"
type textarea "how to install node"
type textarea "x"
type textarea "how to install node a"
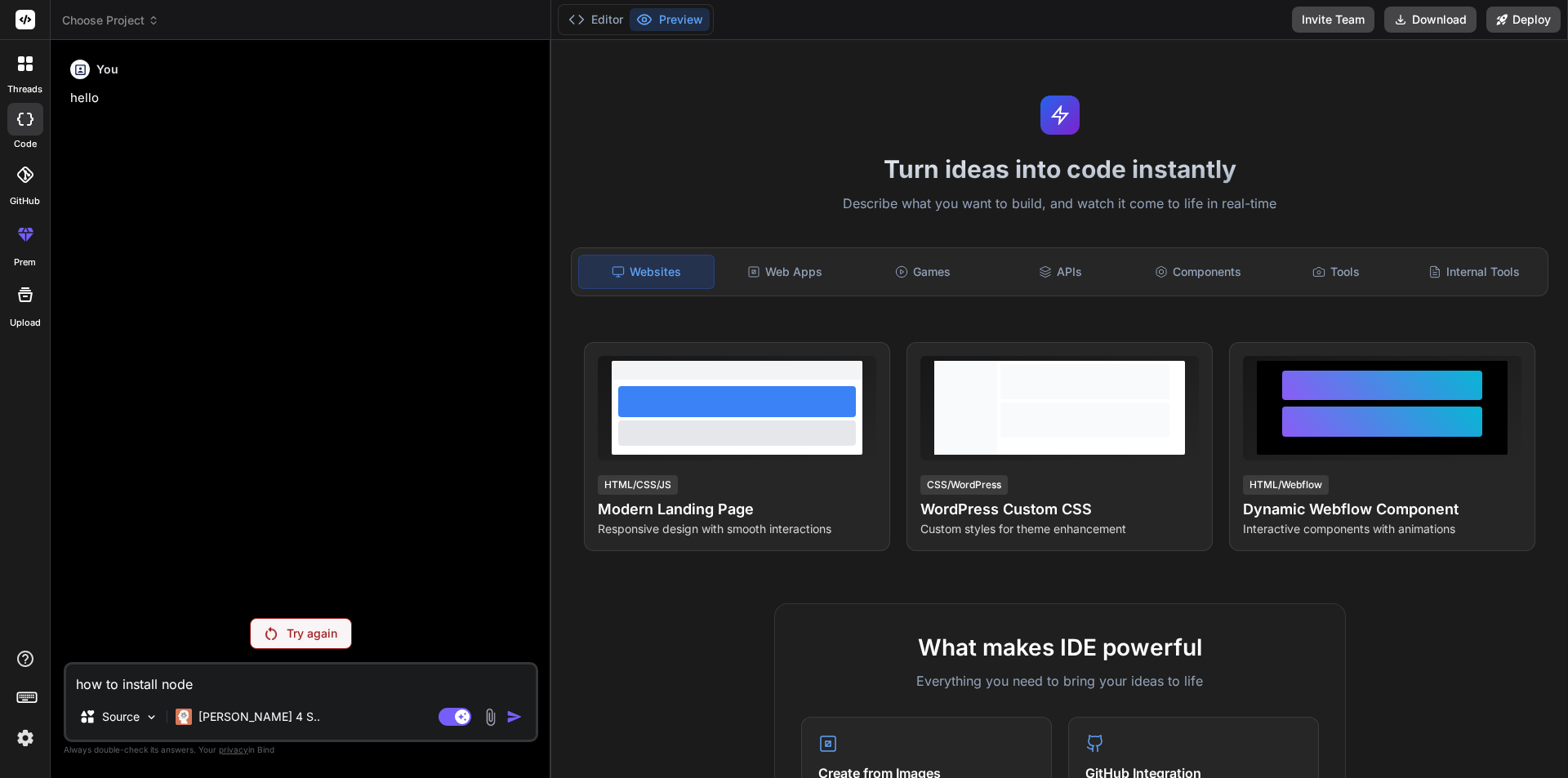
type textarea "x"
type textarea "how to install node an"
type textarea "x"
type textarea "how to install node and"
type textarea "x"
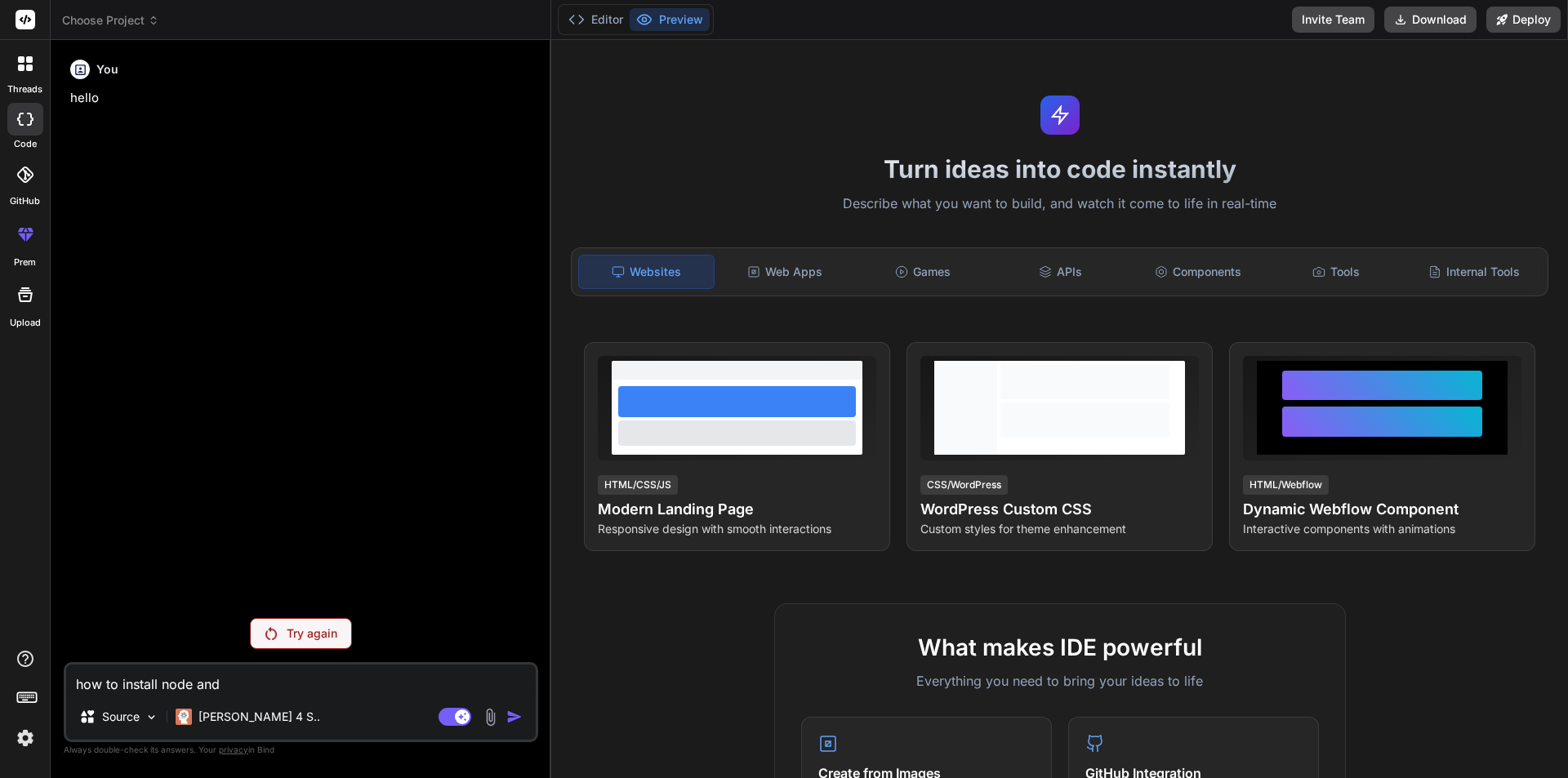
type textarea "how to install node and"
type textarea "x"
type textarea "how to install node and n"
type textarea "x"
type textarea "how to install node and np"
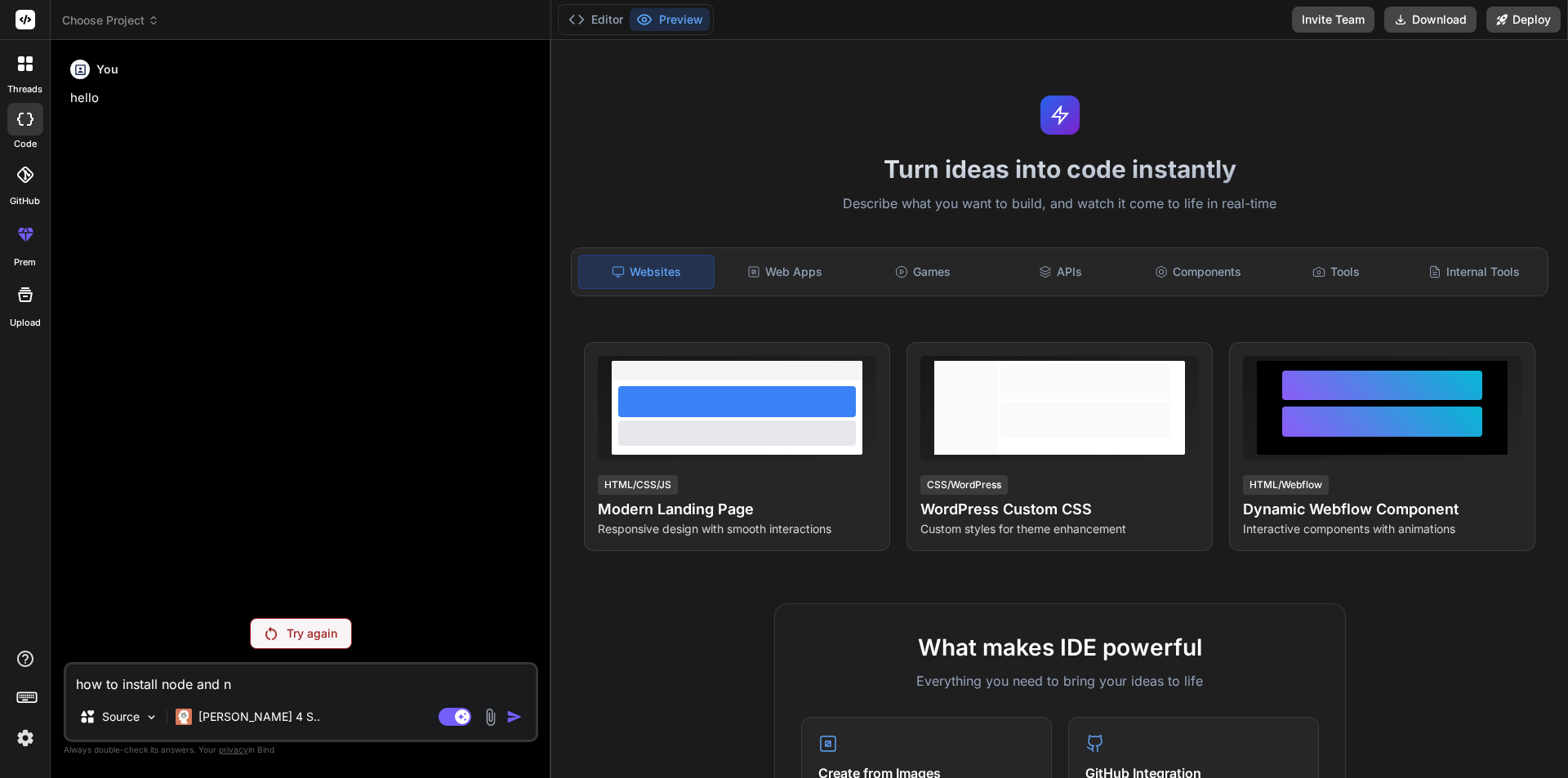
type textarea "x"
type textarea "how to install node and npm"
type textarea "x"
type textarea "how to install node and npm"
type textarea "x"
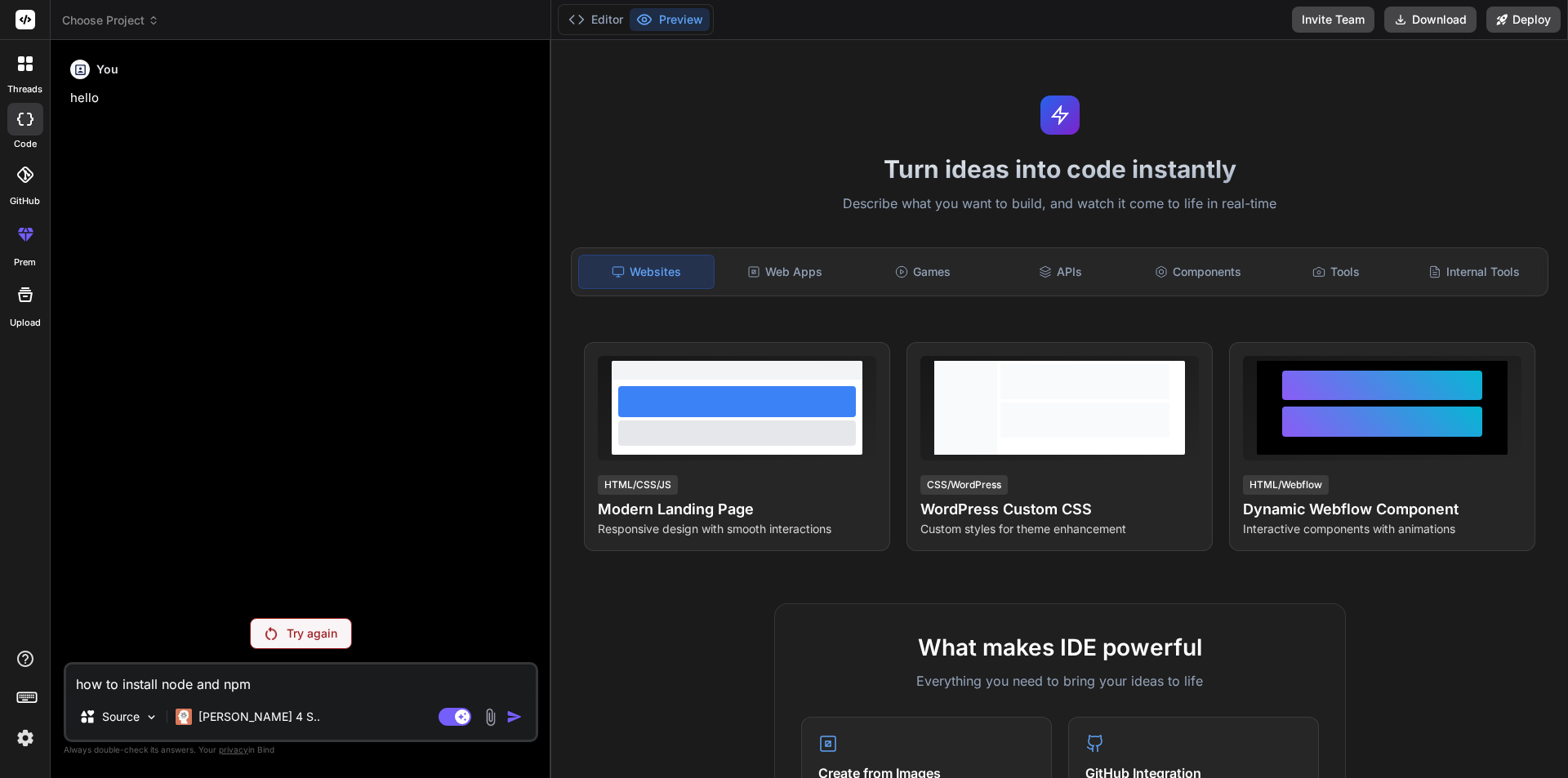
type textarea "how to install node and npm i"
type textarea "x"
type textarea "how to install node and npm in"
type textarea "x"
type textarea "how to install node and npm int"
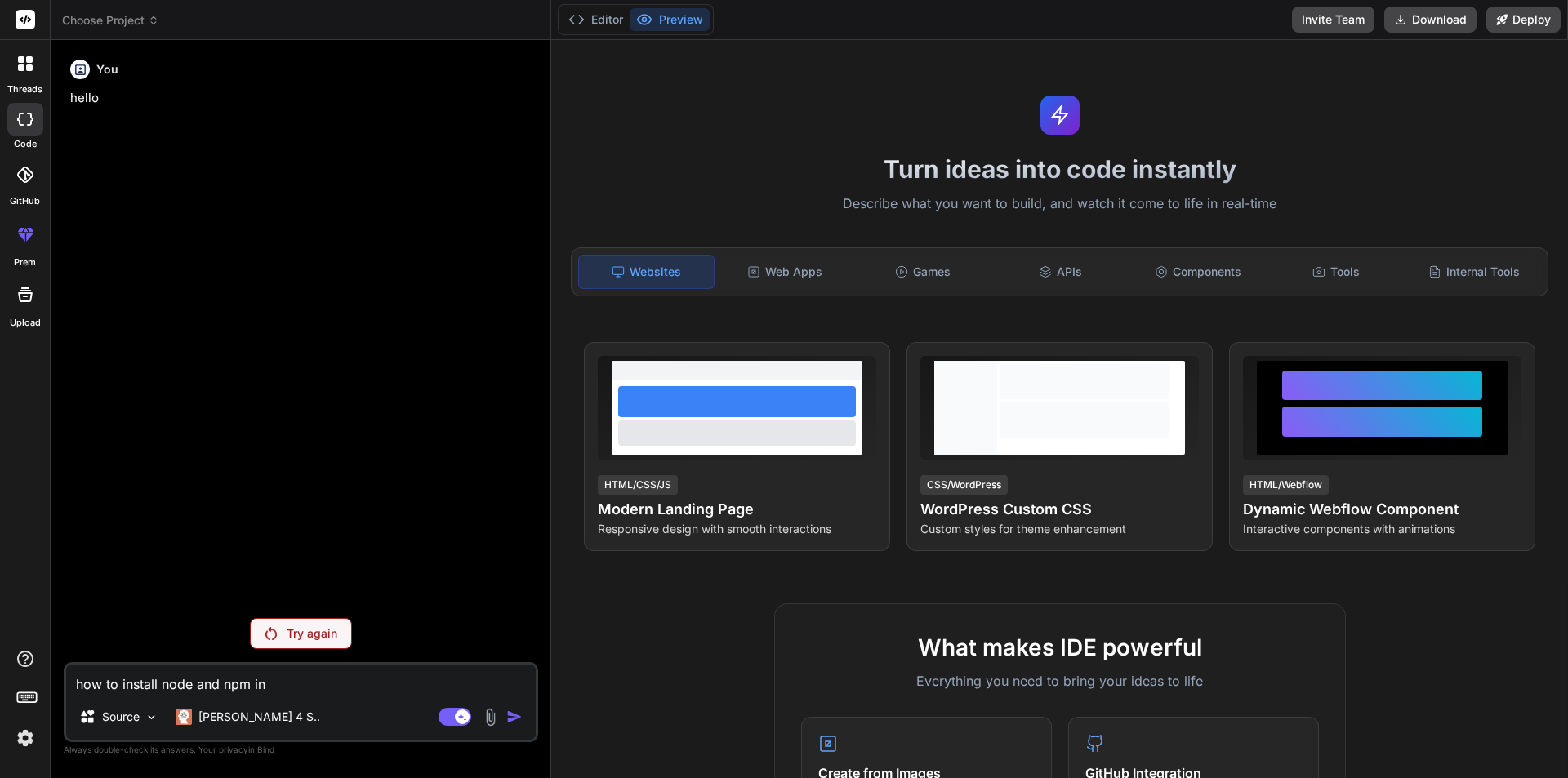
type textarea "x"
type textarea "how to install node and npm int"
type textarea "x"
type textarea "how to install node and npm int h"
type textarea "x"
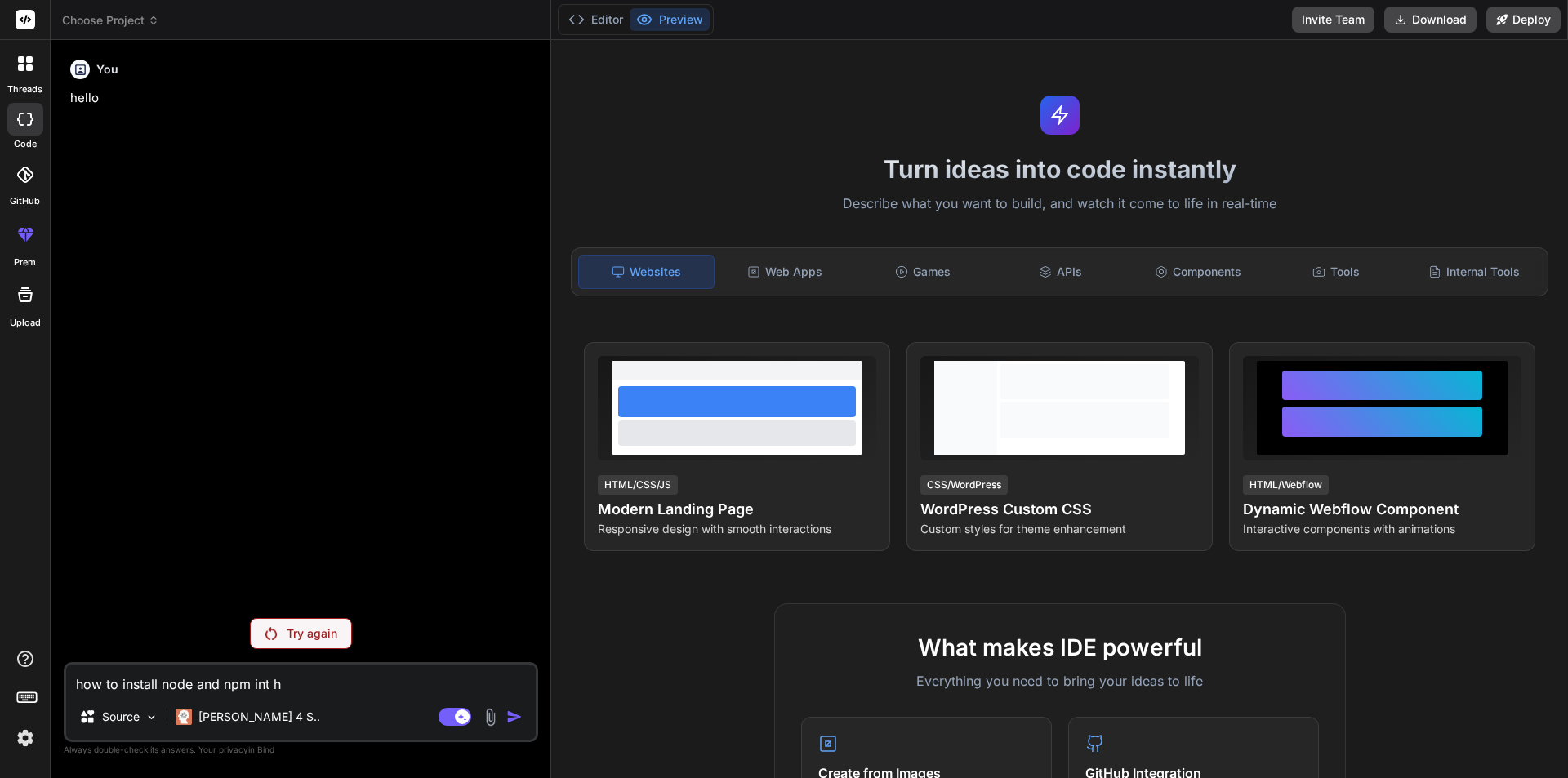
type textarea "how to install node and npm int he"
type textarea "x"
type textarea "how to install node and npm int he"
type textarea "x"
type textarea "how to install node and npm int he"
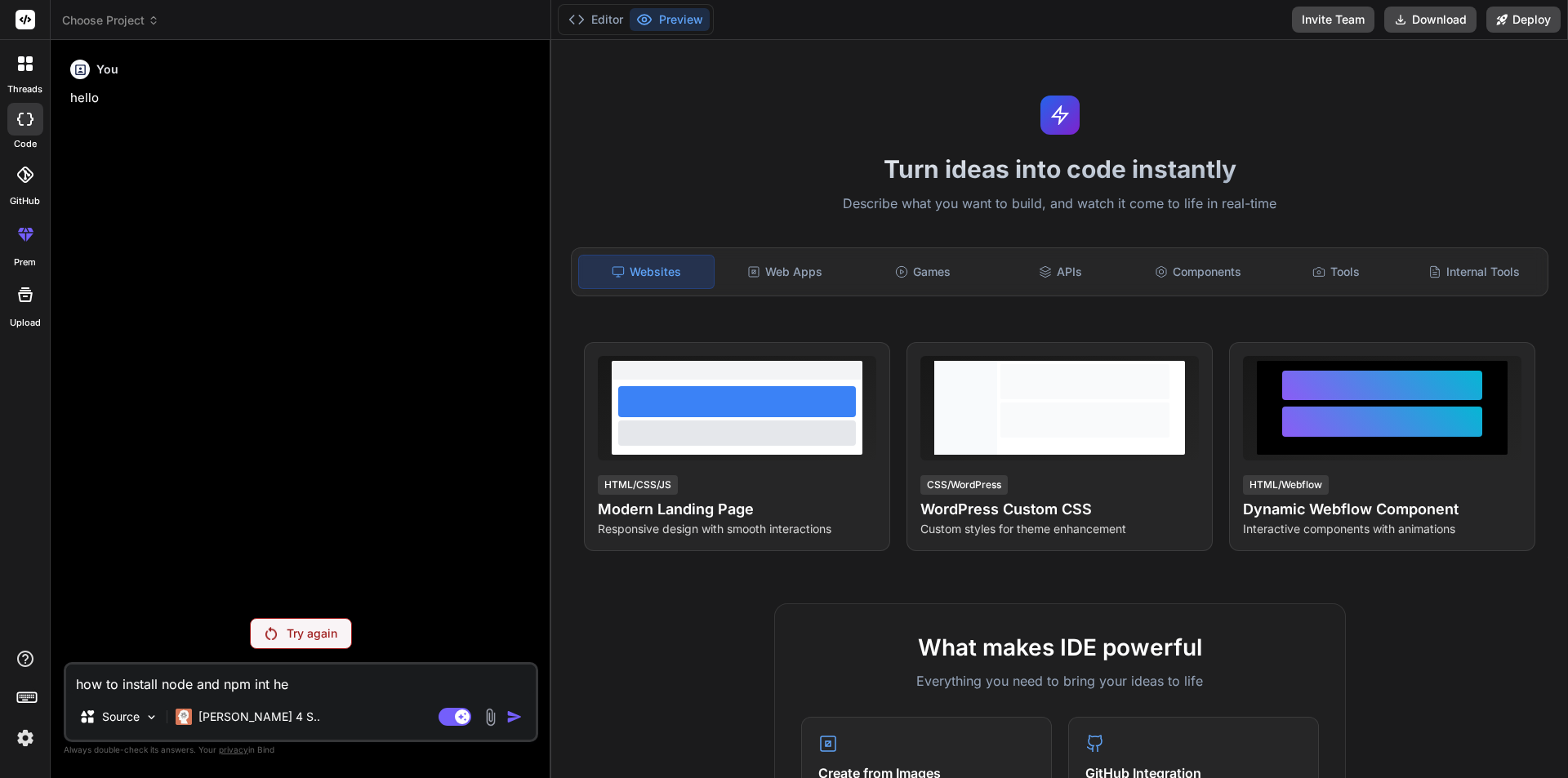
type textarea "x"
type textarea "how to install node and npm int h"
type textarea "x"
type textarea "how to install node and npm int"
type textarea "x"
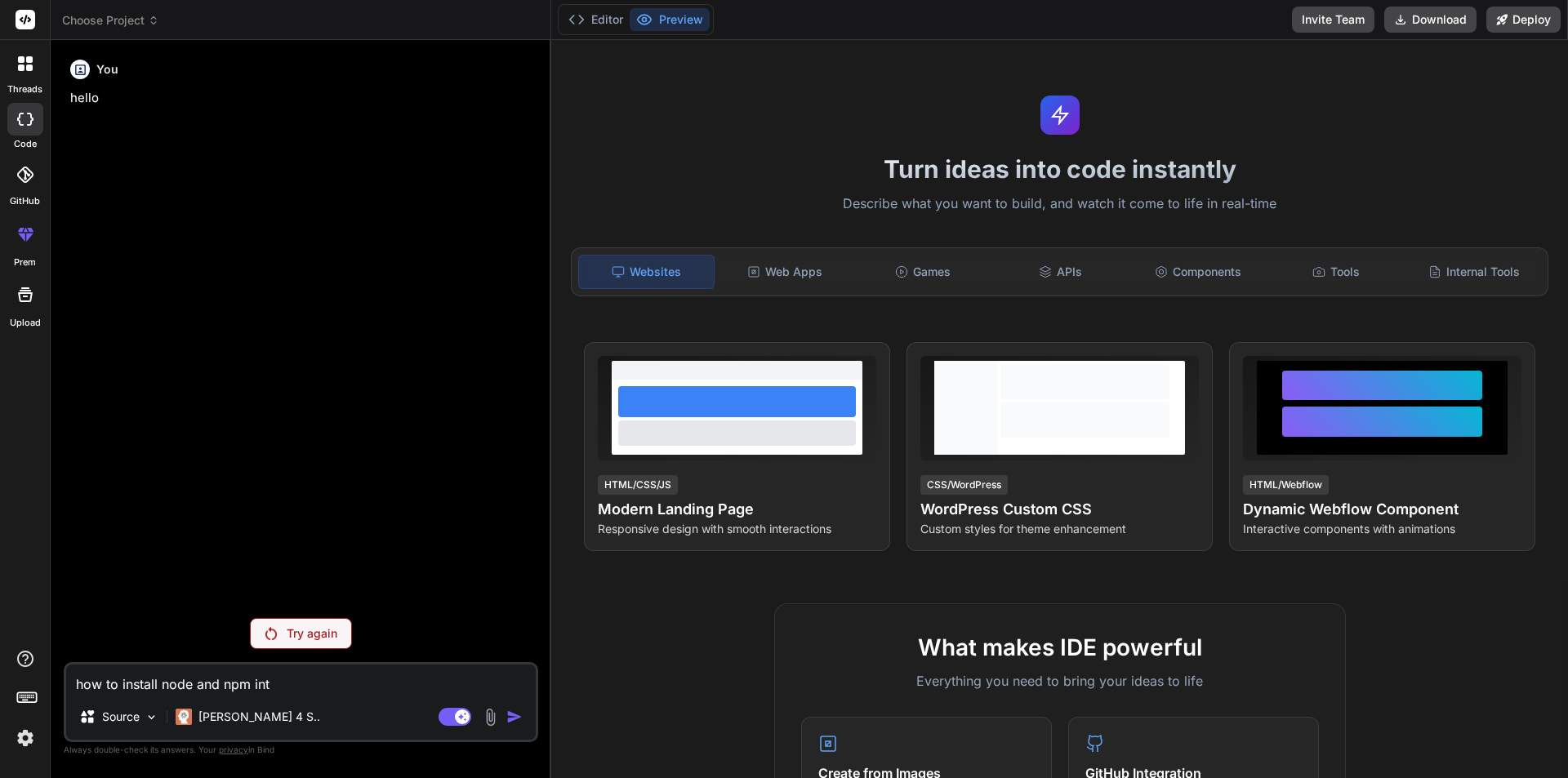
type textarea "how to install node and npm int t"
type textarea "x"
type textarea "how to install node and npm int th"
type textarea "x"
type textarea "how to install node and npm int the"
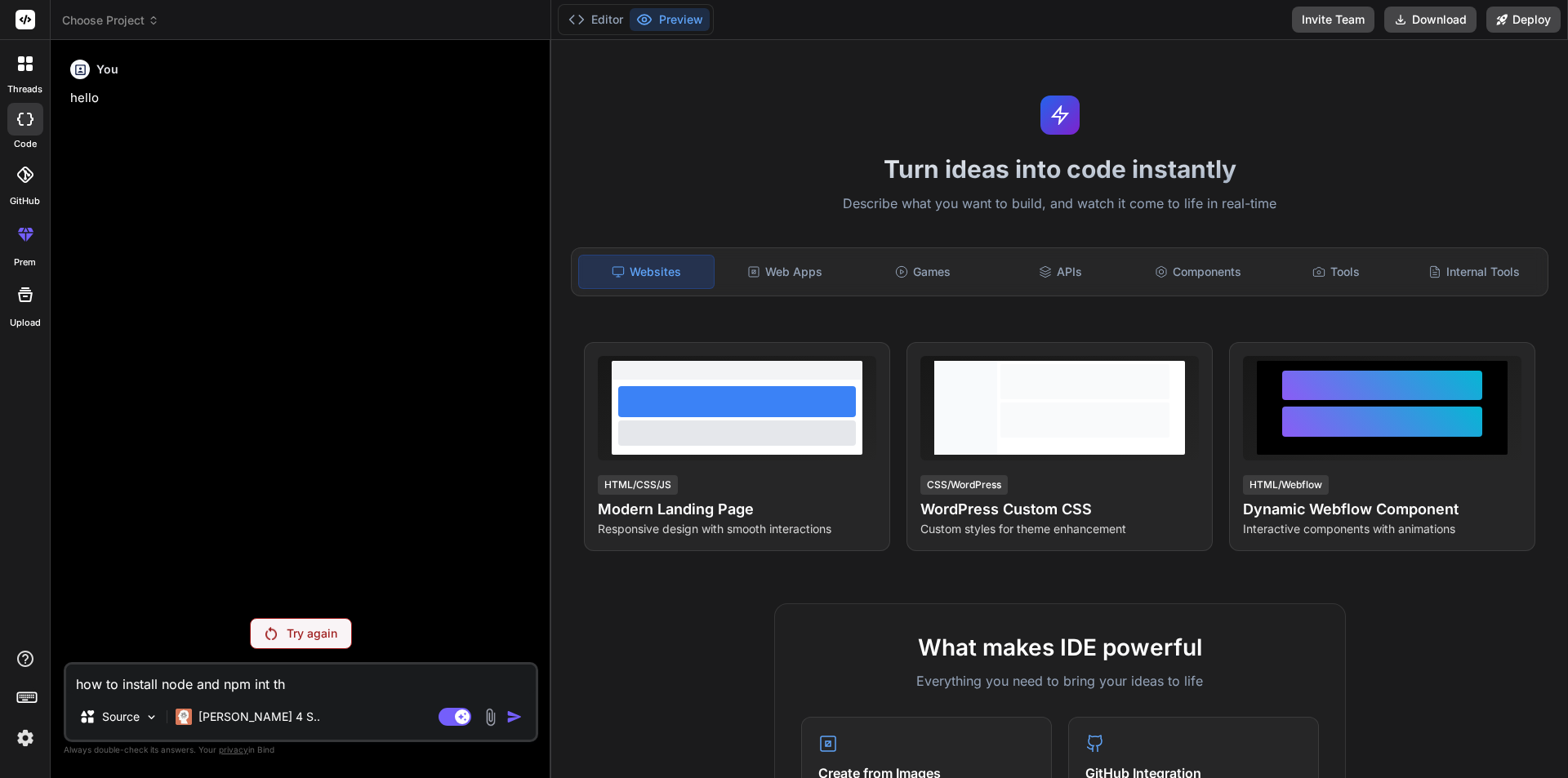
type textarea "x"
type textarea "how to install node and npm int the"
type textarea "x"
type textarea "how to install node and npm int the l"
type textarea "x"
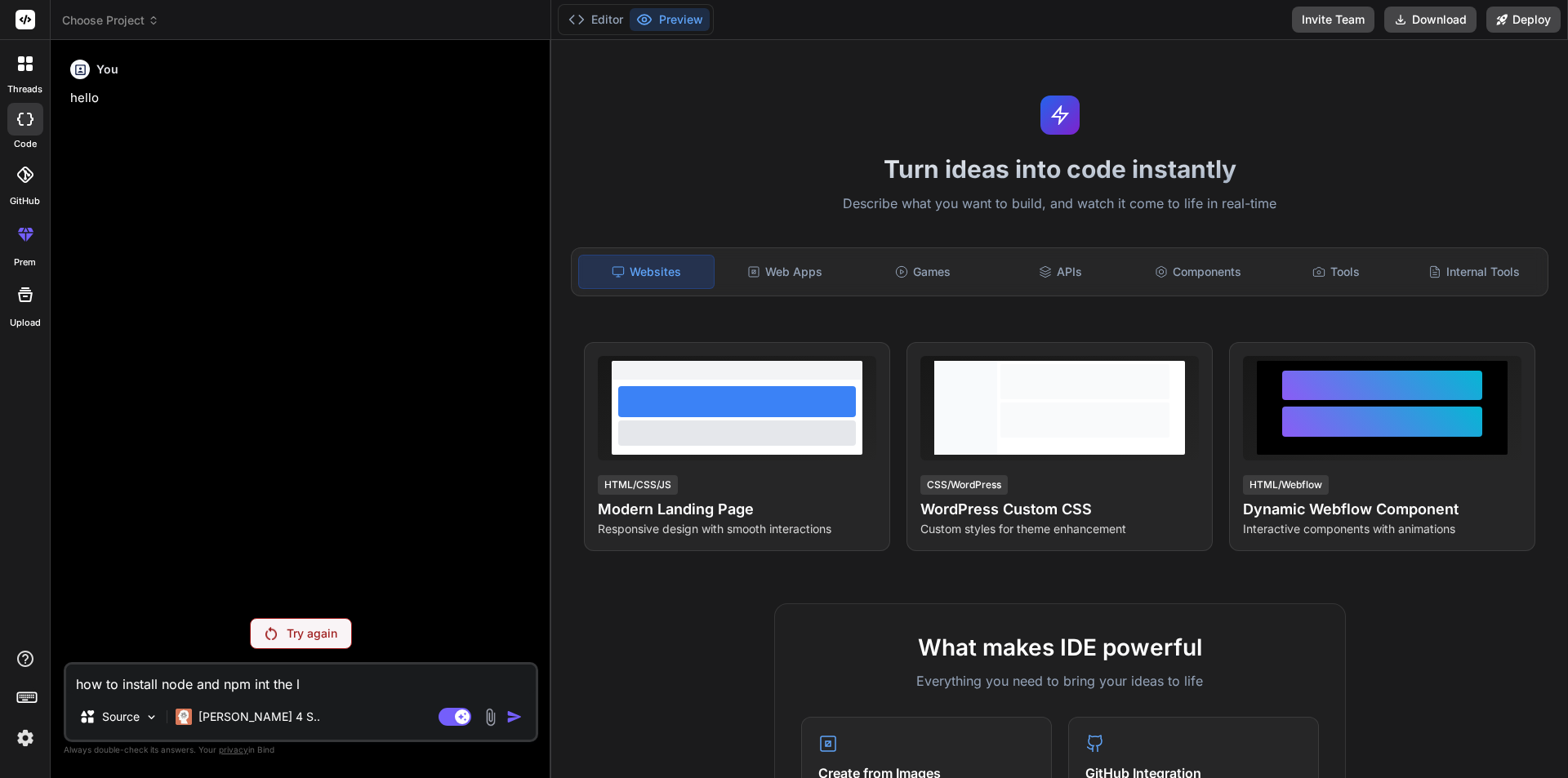
type textarea "how to install node and npm int the li"
type textarea "x"
type textarea "how to install node and npm int the lin"
type textarea "x"
type textarea "how to install node and npm int the linu"
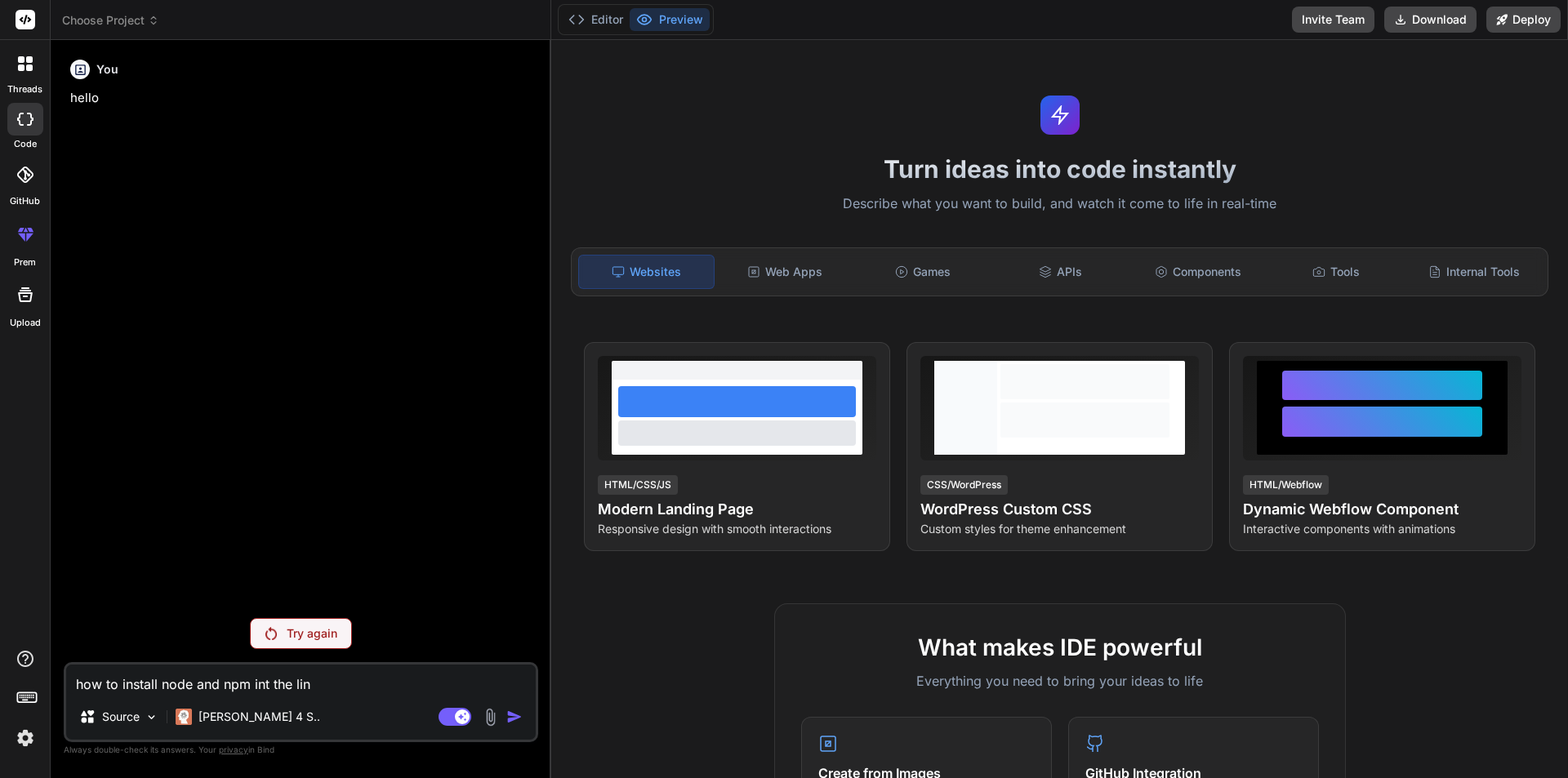
type textarea "x"
type textarea "how to install node and npm int the linux"
type textarea "x"
type textarea "how to install node and npm int the linux"
type textarea "x"
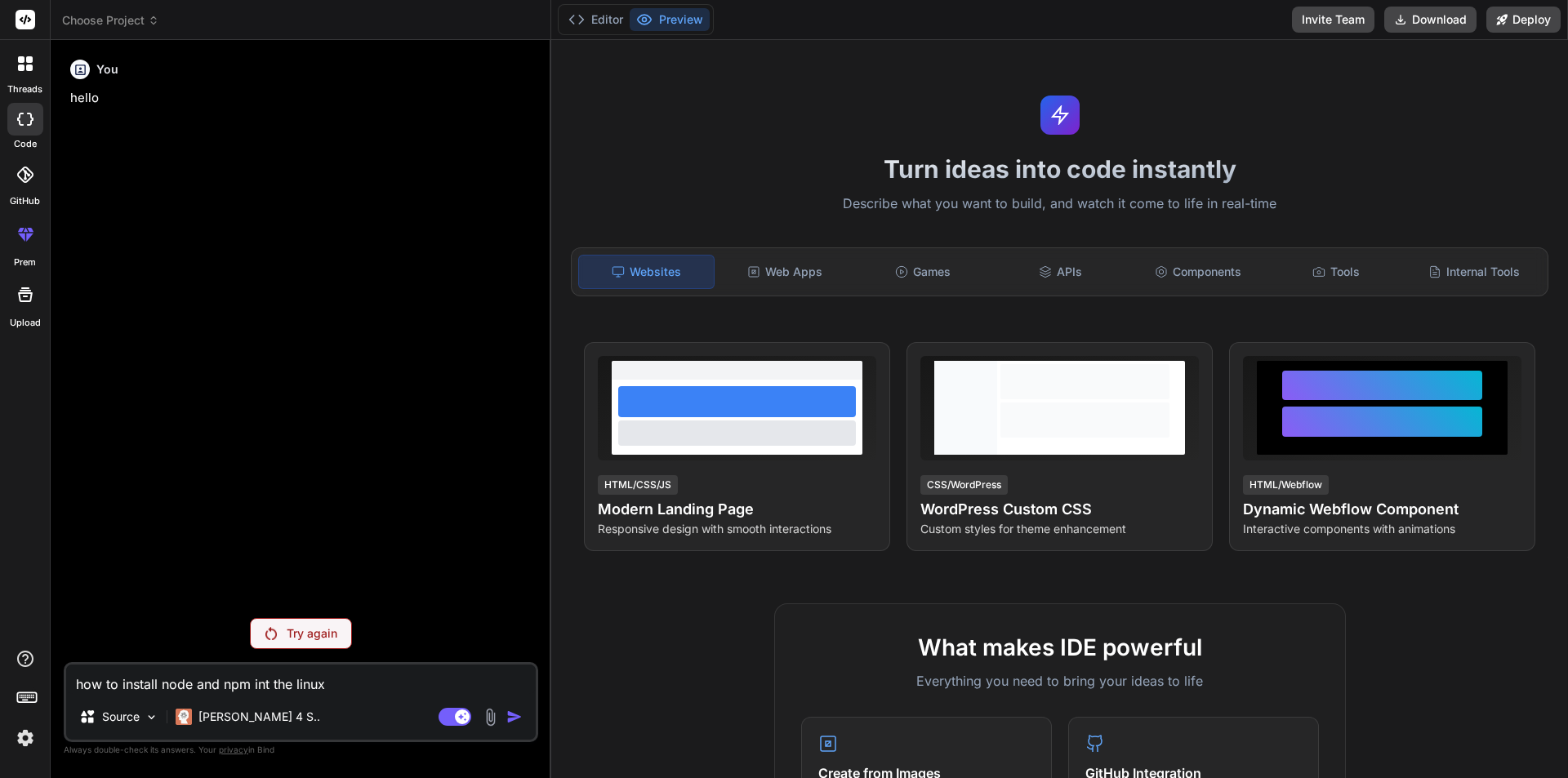
type textarea "how to install node and npm int the linux s"
type textarea "x"
type textarea "how to install node and npm int the linux sr"
type textarea "x"
type textarea "how to install node and npm int the linux sre"
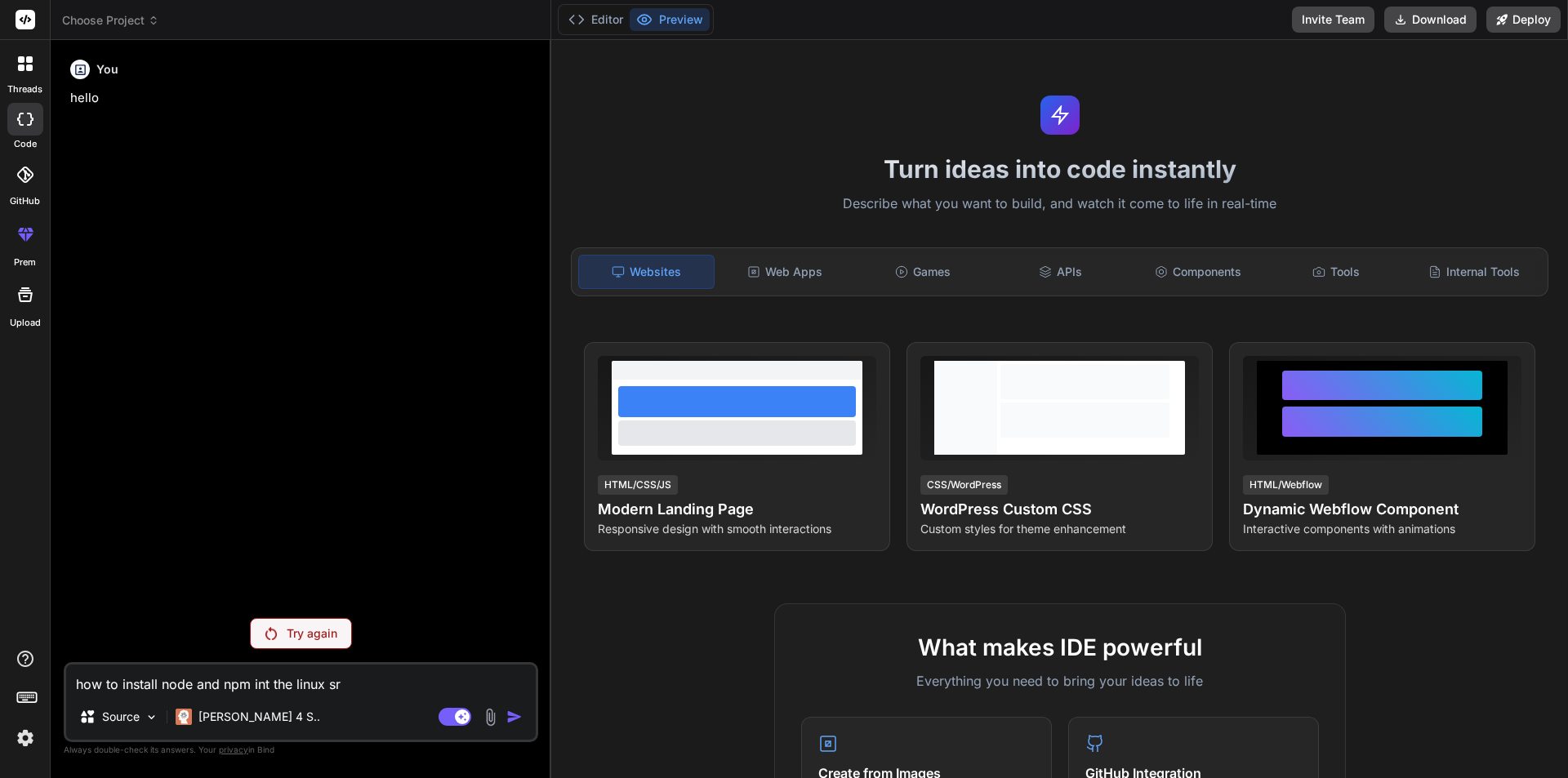
type textarea "x"
type textarea "how to install node and npm int the linux srev"
type textarea "x"
type textarea "how to install node and npm int the linux sreve"
type textarea "x"
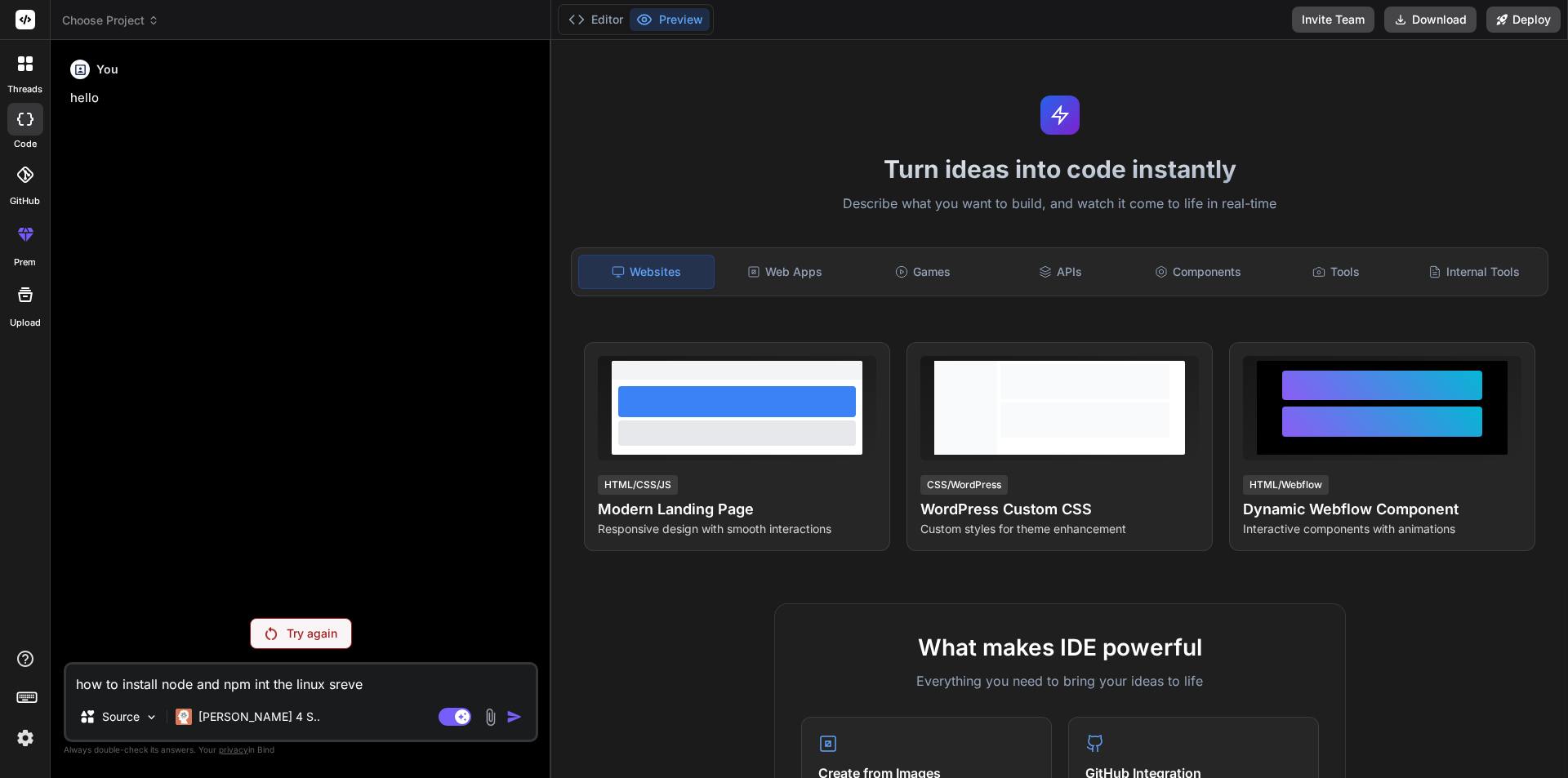
type textarea "how to install node and npm int the linux srever"
type textarea "x"
type textarea "how to install node and npm int the linux srever"
type textarea "x"
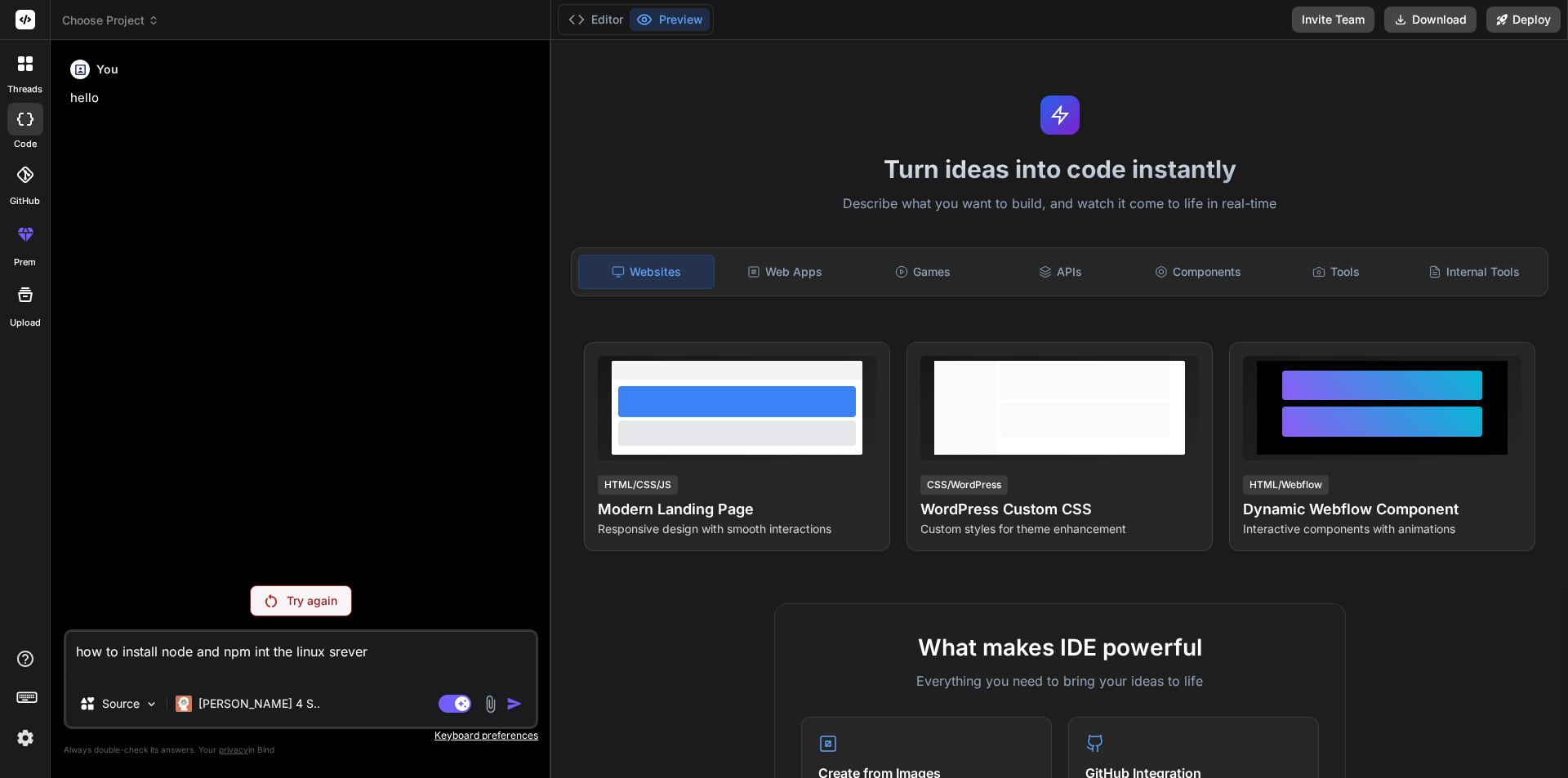
click at [270, 658] on textarea "how to install node and npm int the linux srever" at bounding box center [301, 656] width 470 height 49
type textarea "how to install node and npm into the linux srever"
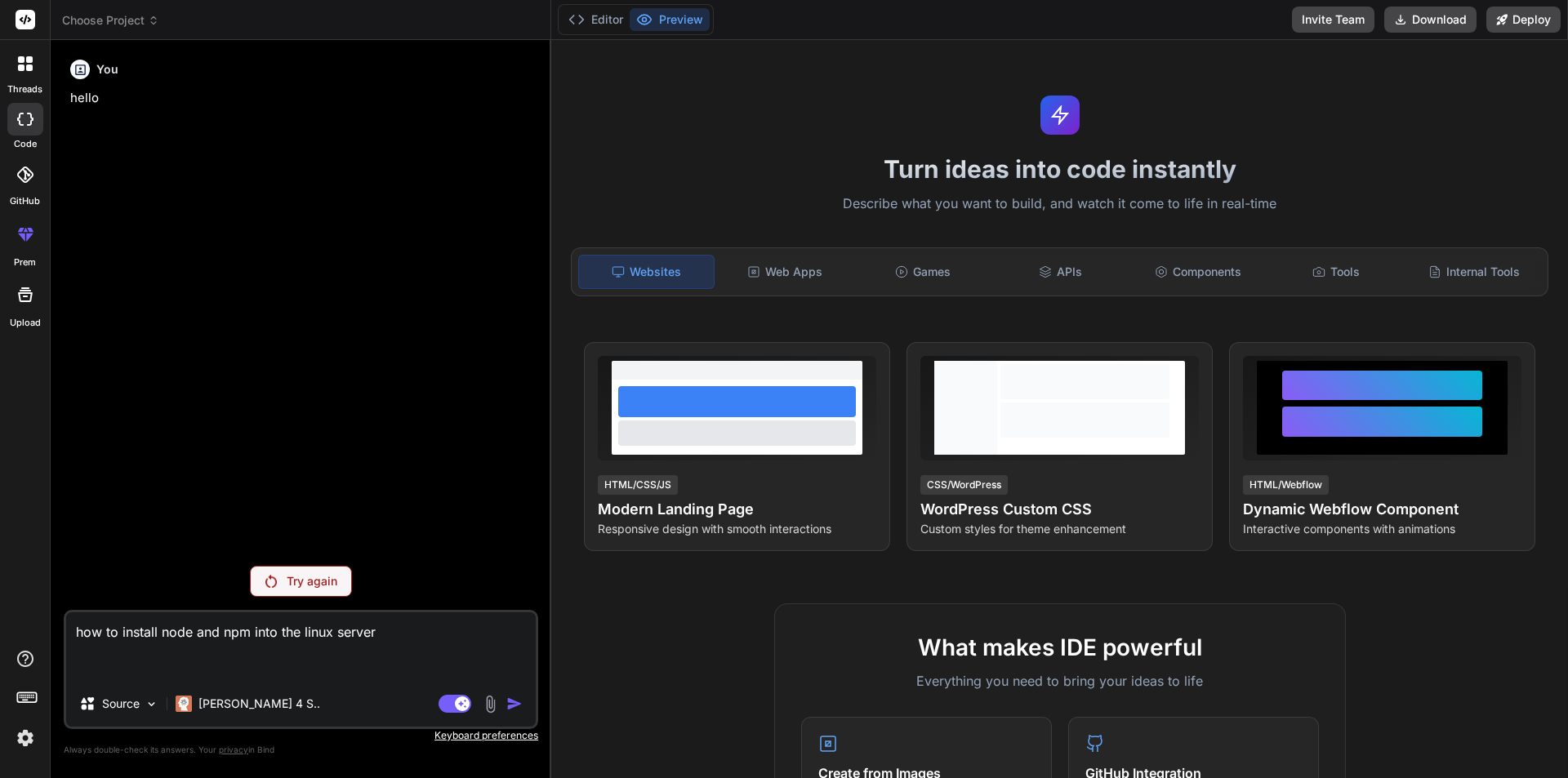
click at [302, 571] on div "Try again" at bounding box center [301, 581] width 102 height 31
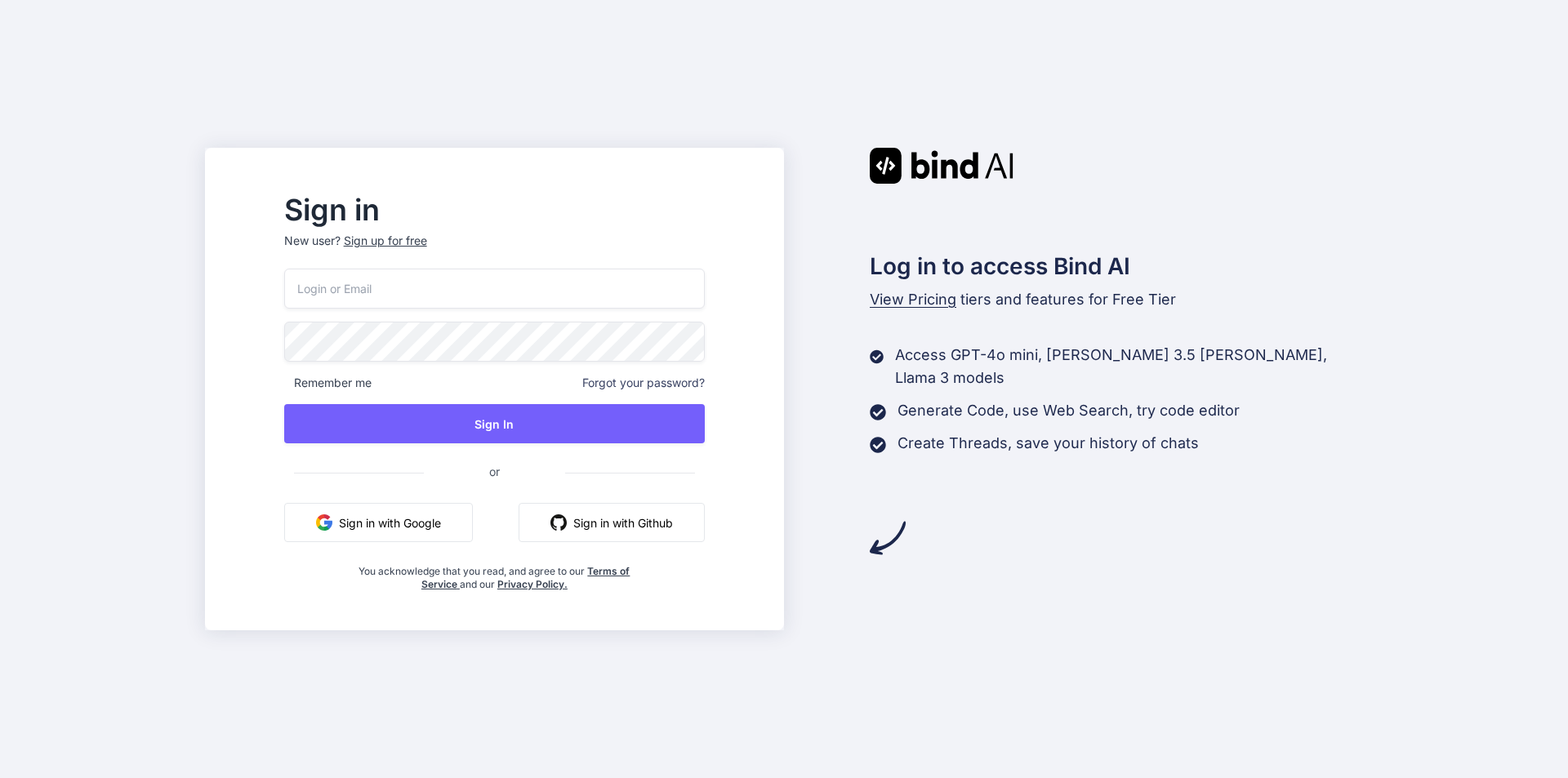
click at [419, 292] on input "email" at bounding box center [494, 289] width 420 height 40
type input "mann9090@yopmail.com"
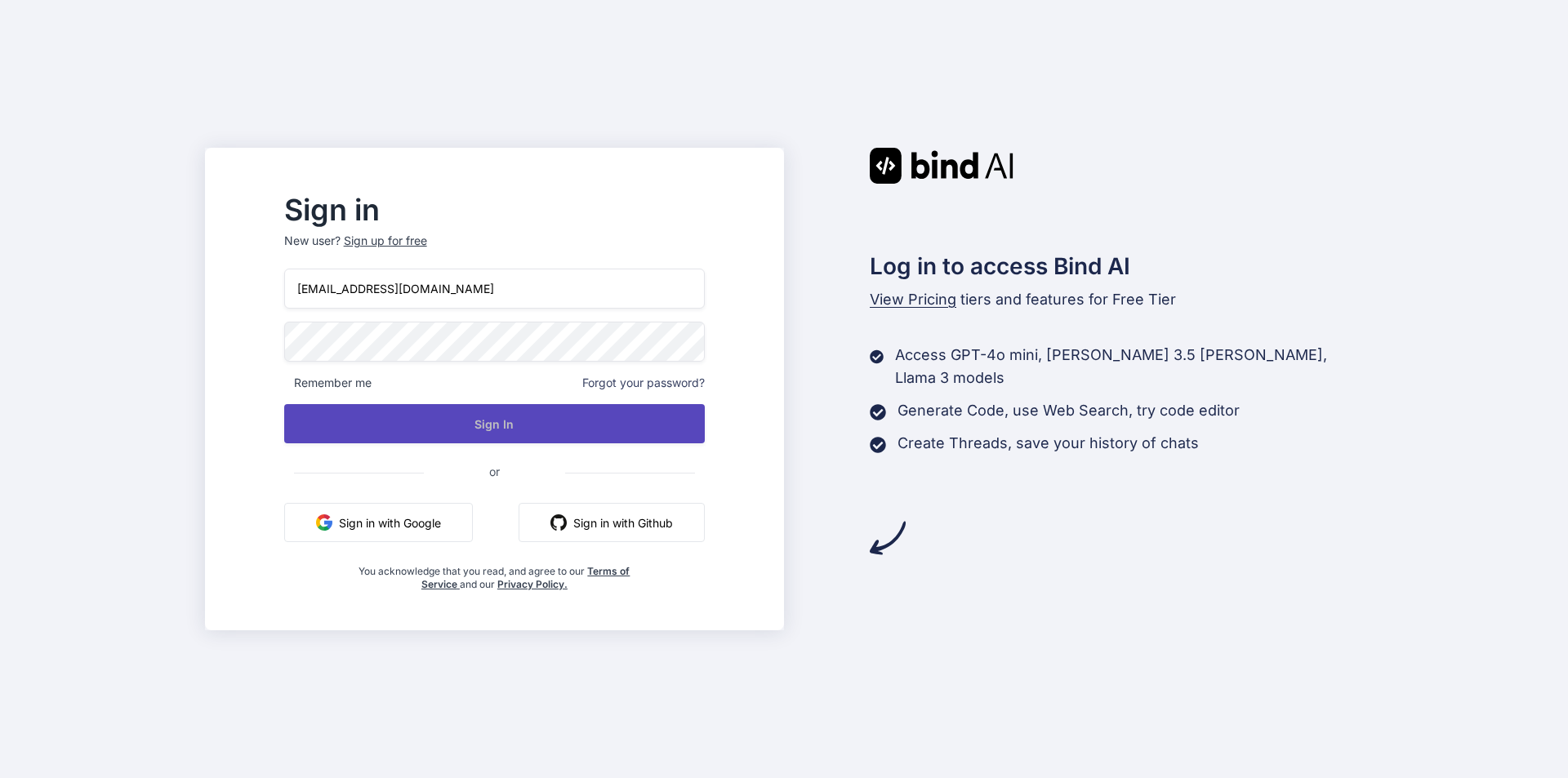
click at [555, 412] on button "Sign In" at bounding box center [494, 424] width 420 height 39
